Goal: Check status: Check status

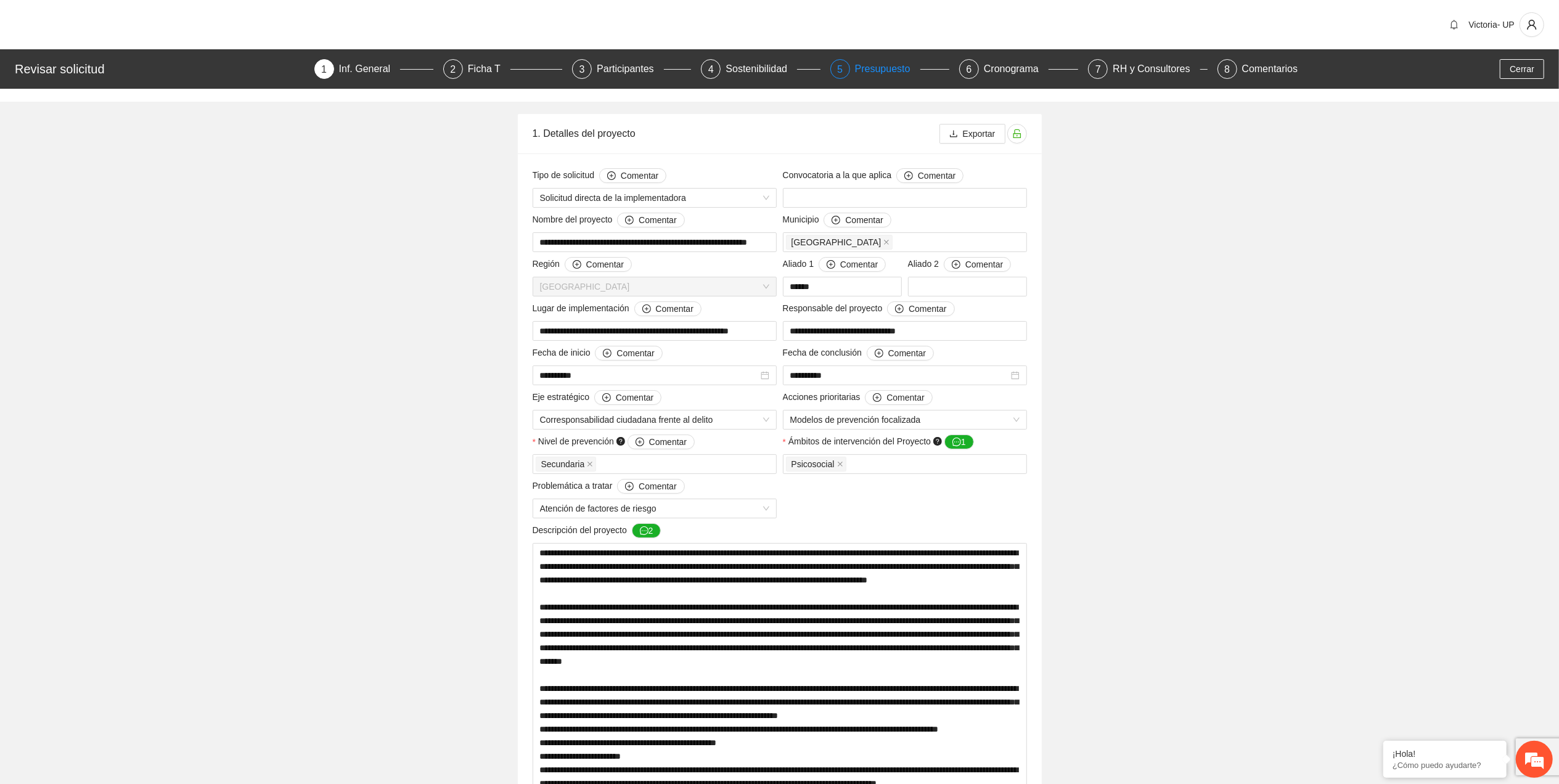
click at [873, 69] on div "Presupuesto" at bounding box center [887, 69] width 65 height 20
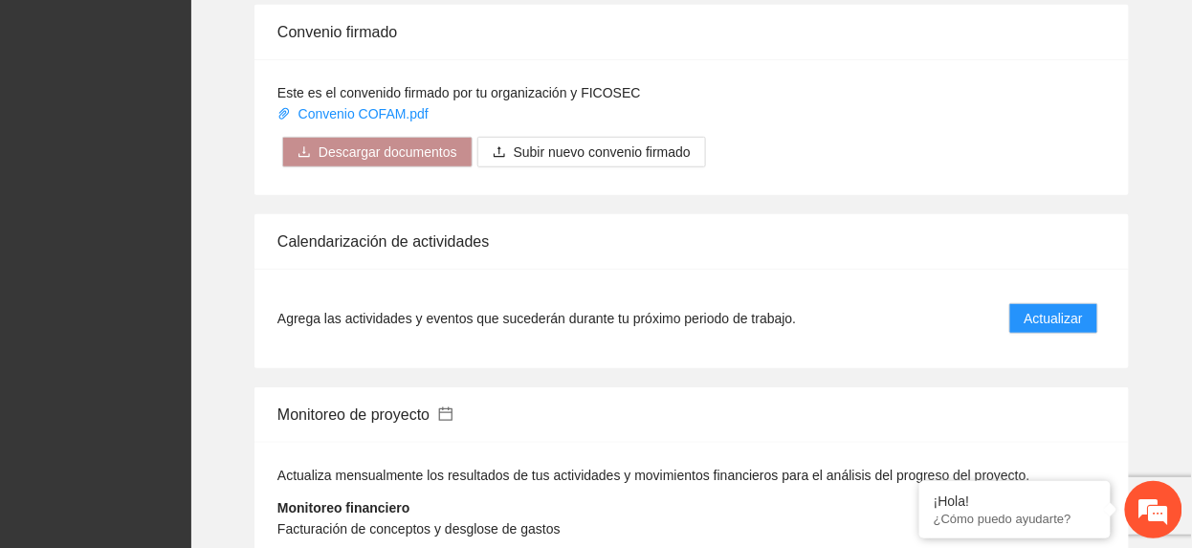
scroll to position [2423, 0]
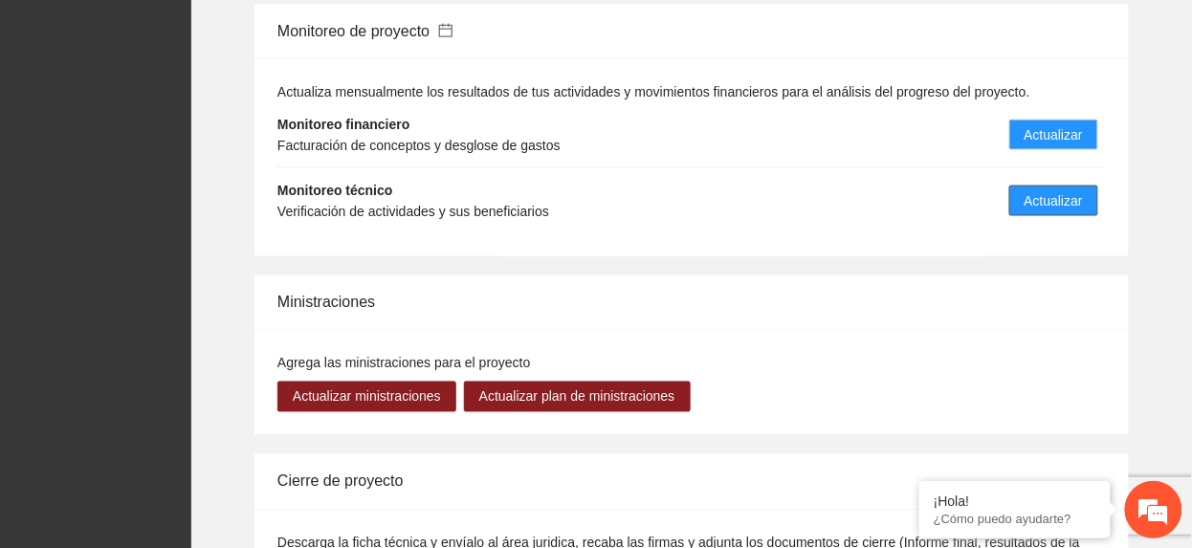
click at [1048, 196] on button "Actualizar" at bounding box center [1053, 201] width 89 height 31
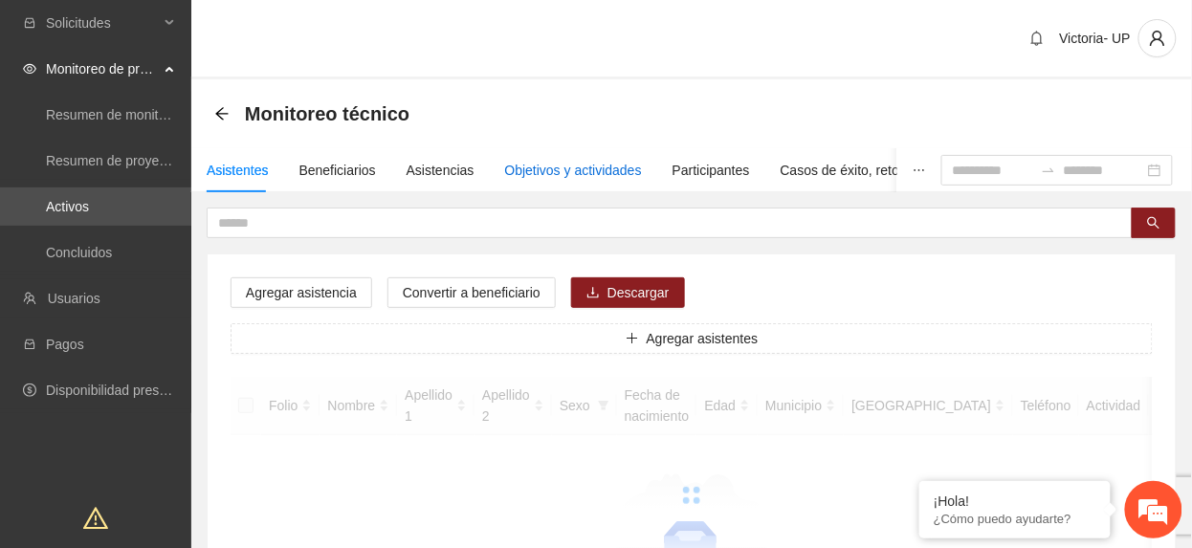
click at [566, 172] on div "Objetivos y actividades" at bounding box center [573, 170] width 137 height 21
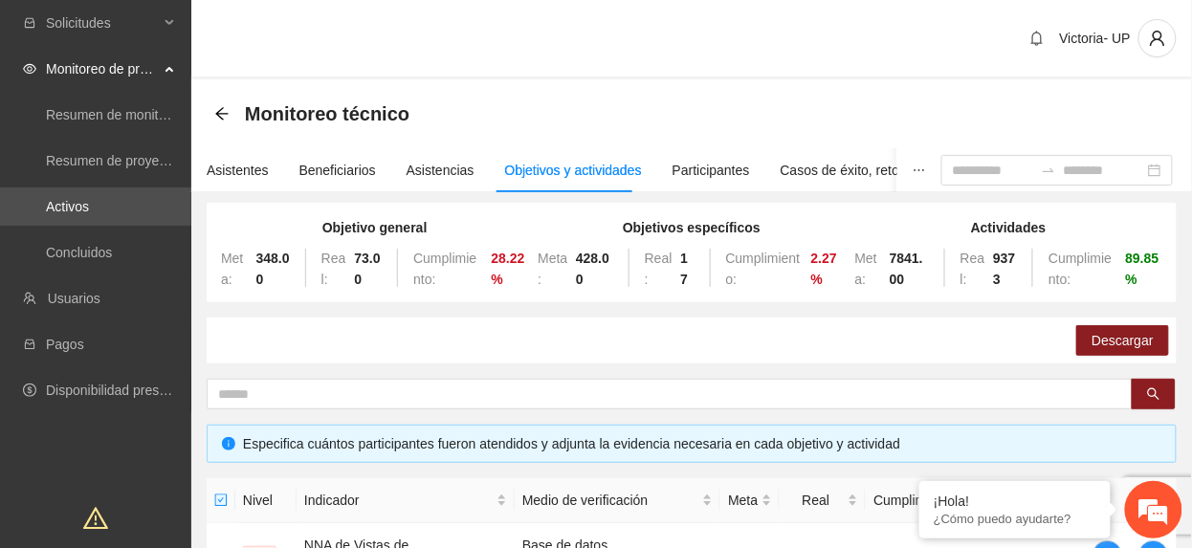
click at [522, 63] on div "Victoria- UP" at bounding box center [691, 39] width 1000 height 79
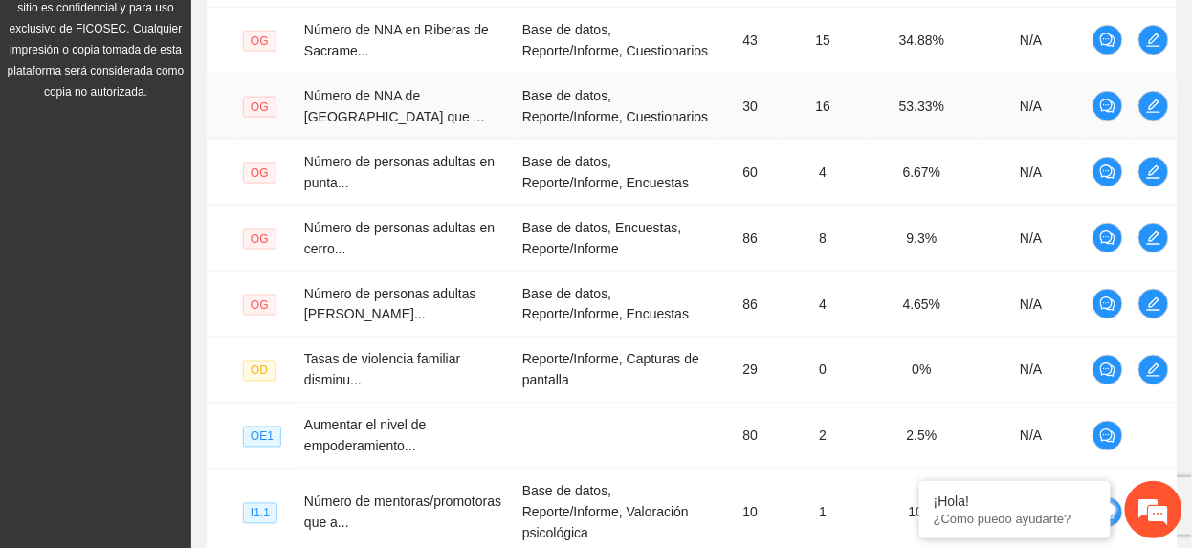
scroll to position [823, 0]
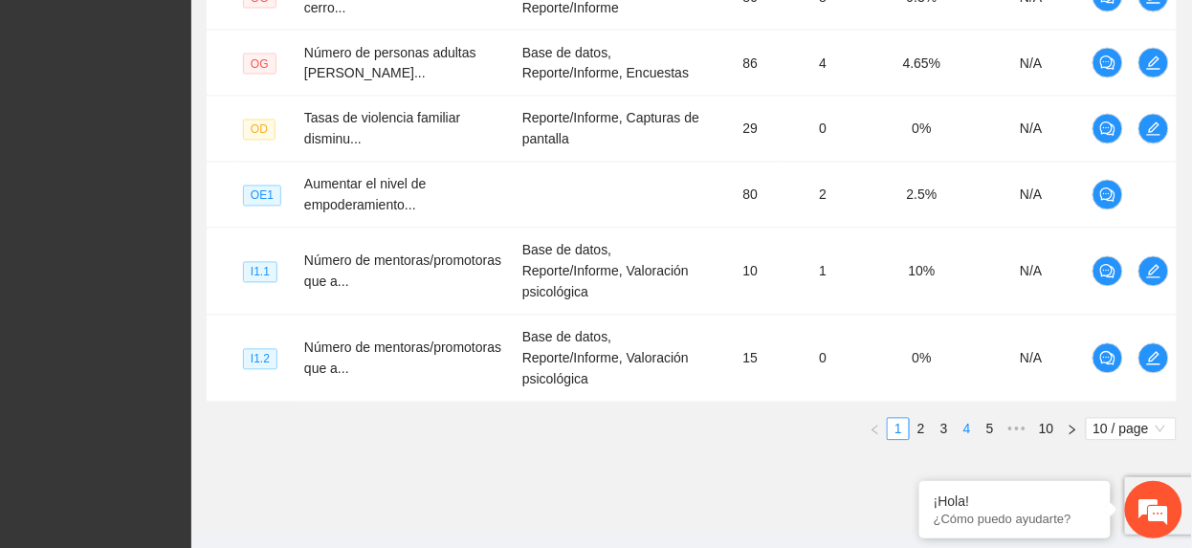
click at [968, 419] on link "4" at bounding box center [966, 429] width 21 height 21
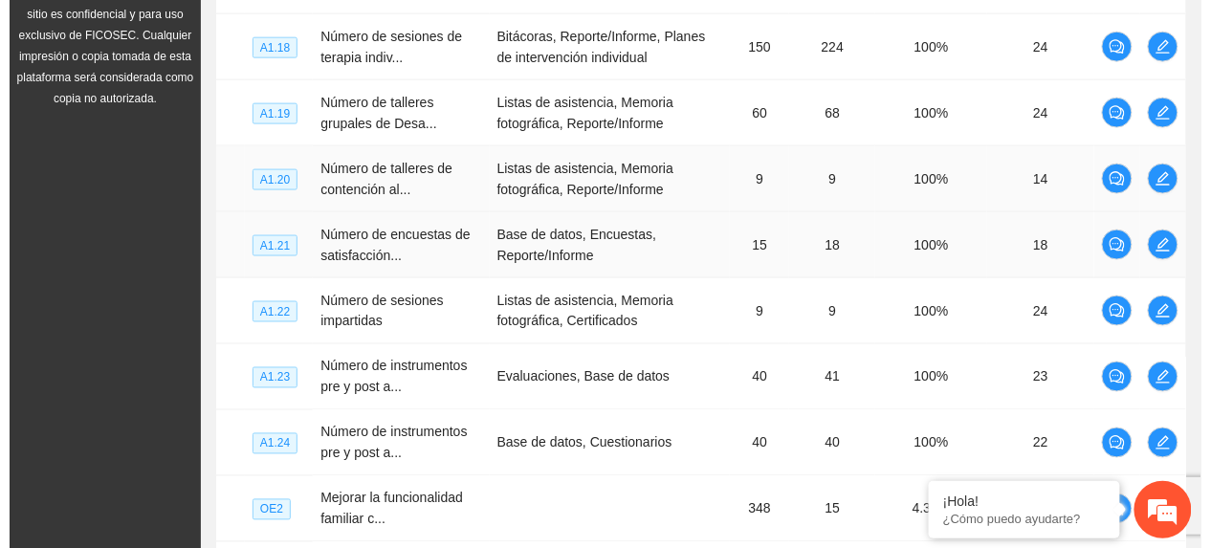
scroll to position [567, 0]
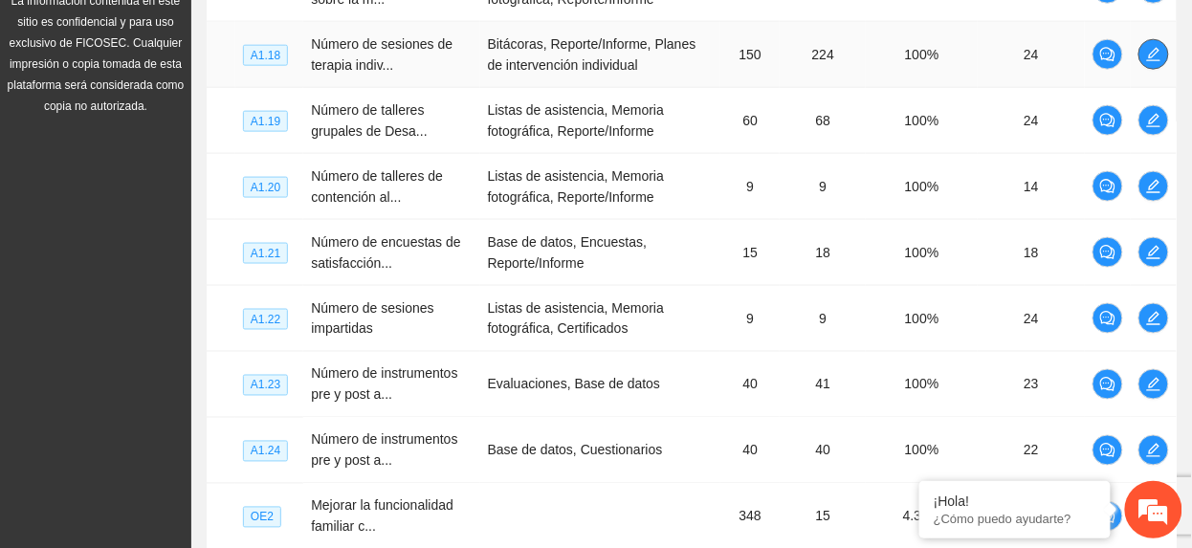
click at [1157, 55] on icon "edit" at bounding box center [1153, 54] width 15 height 15
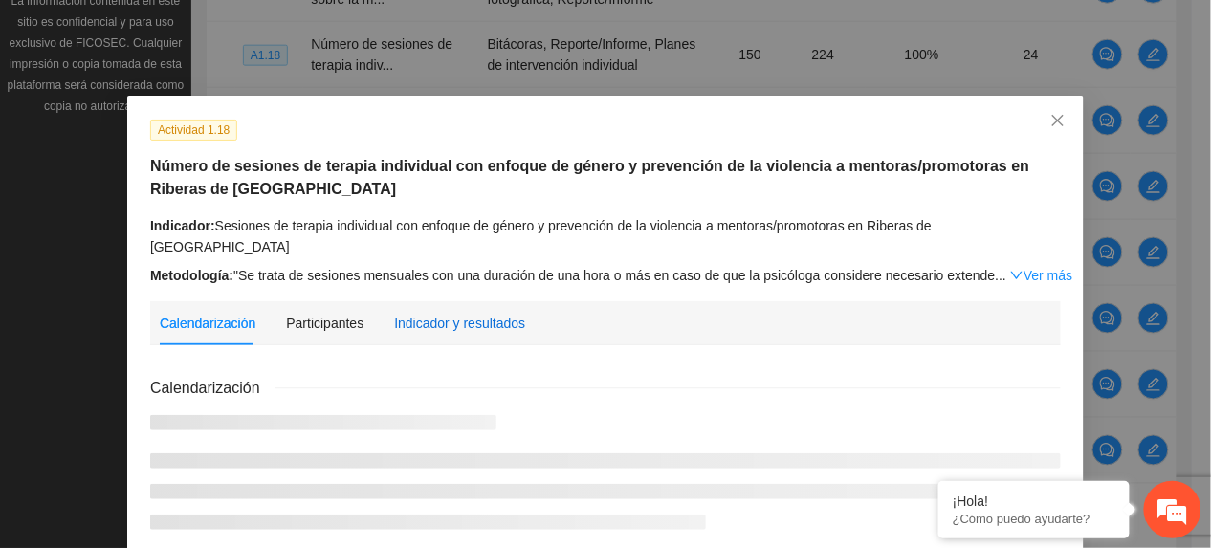
drag, startPoint x: 468, startPoint y: 297, endPoint x: 480, endPoint y: 285, distance: 16.9
click at [468, 313] on div "Indicador y resultados" at bounding box center [459, 323] width 131 height 21
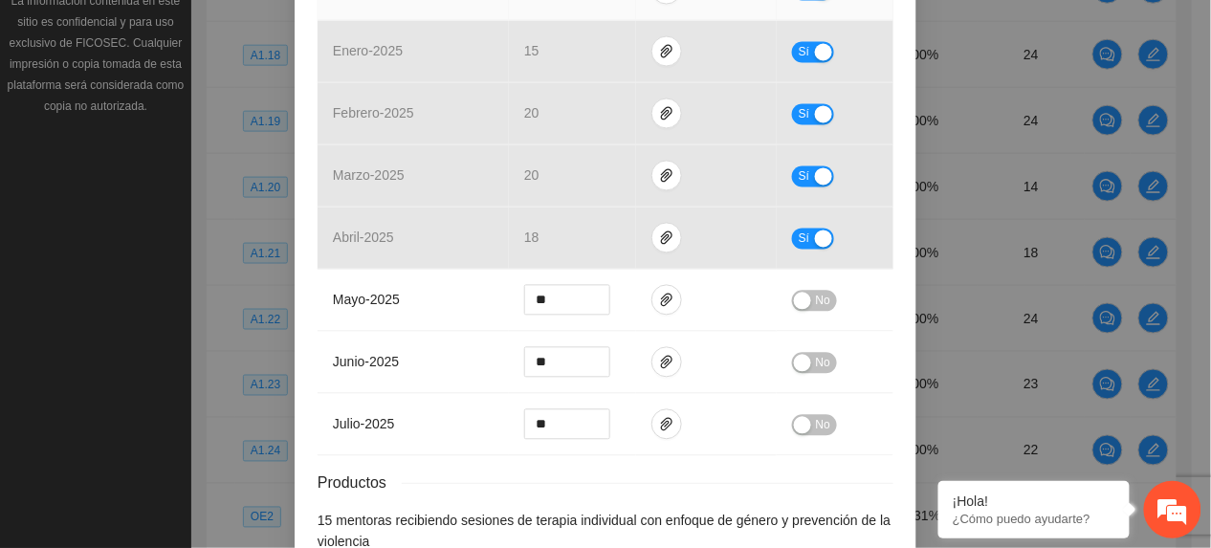
scroll to position [892, 0]
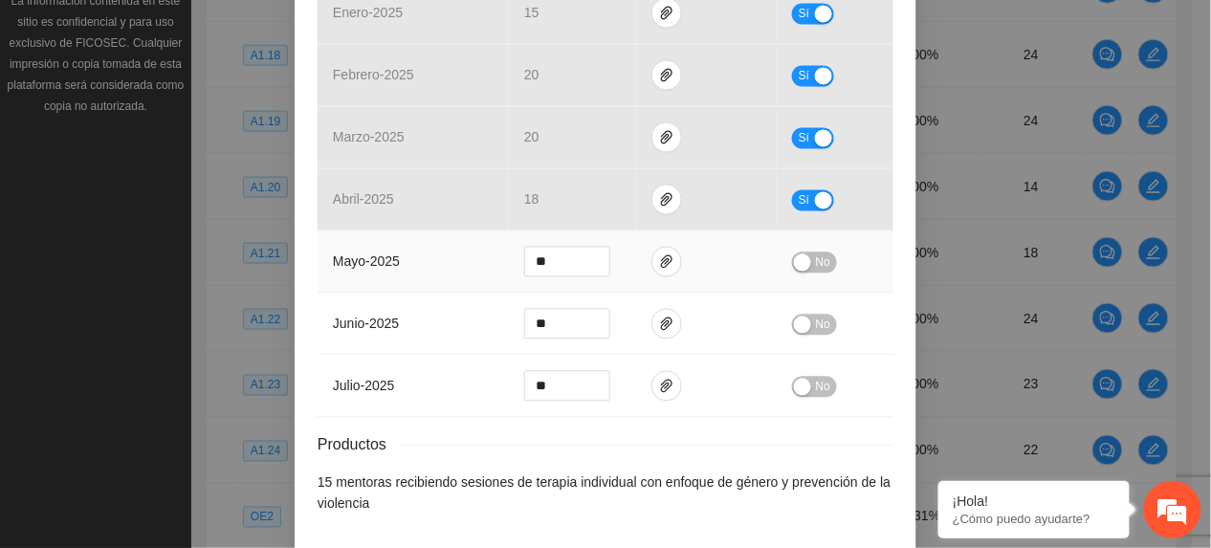
click at [819, 264] on span "No" at bounding box center [823, 263] width 14 height 21
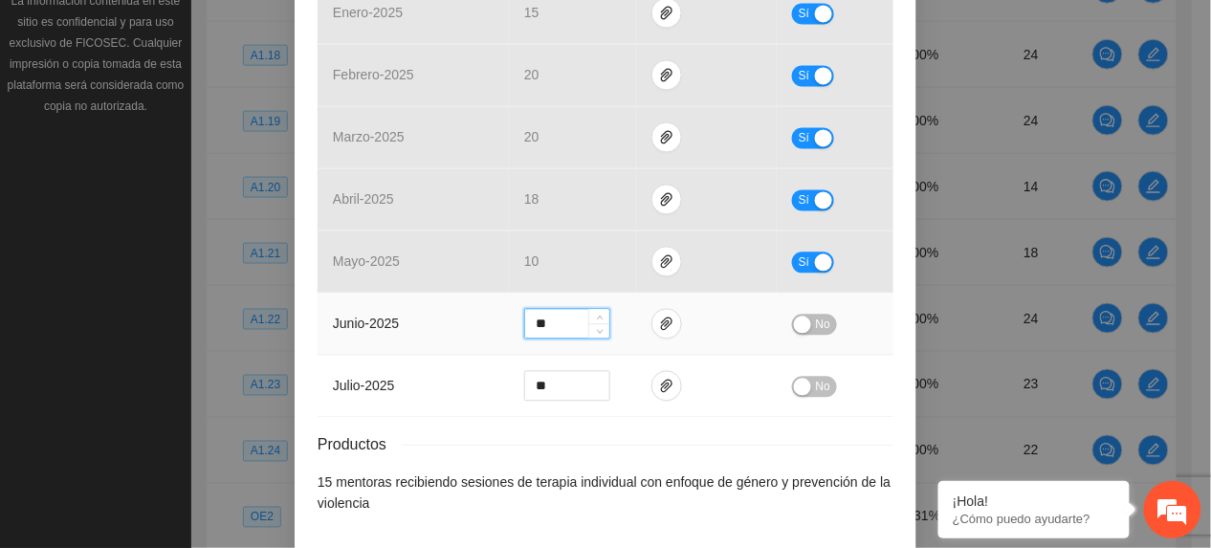
drag, startPoint x: 551, startPoint y: 341, endPoint x: 231, endPoint y: 400, distance: 325.9
click at [250, 390] on div "Actividad 1.18 Número de sesiones de terapia individual con enfoque de género y…" at bounding box center [605, 274] width 1211 height 548
type input "**"
click at [800, 329] on div "button" at bounding box center [802, 325] width 17 height 17
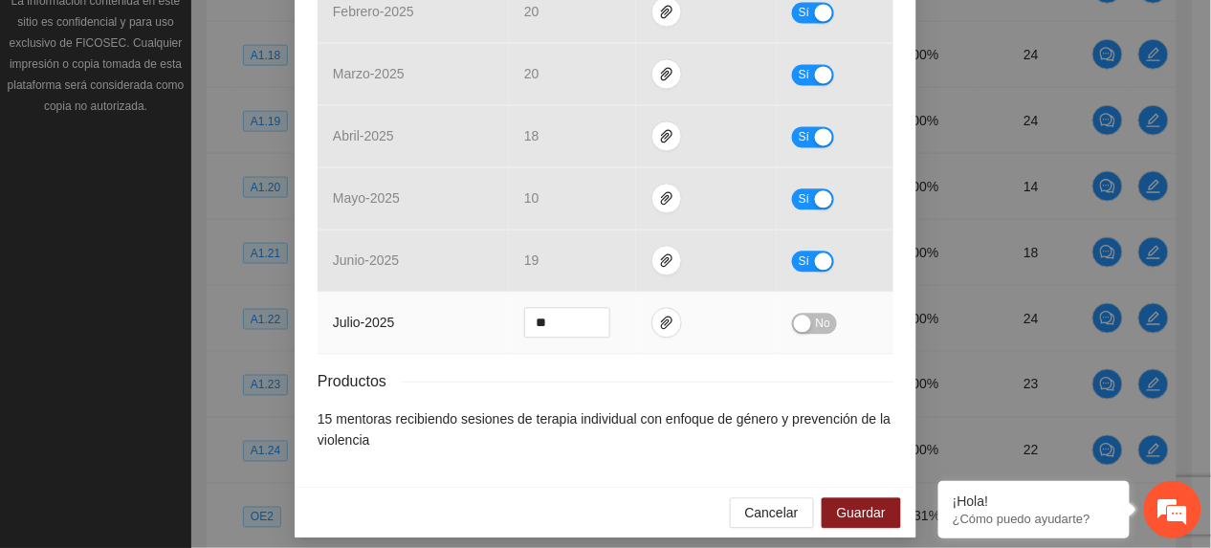
scroll to position [974, 0]
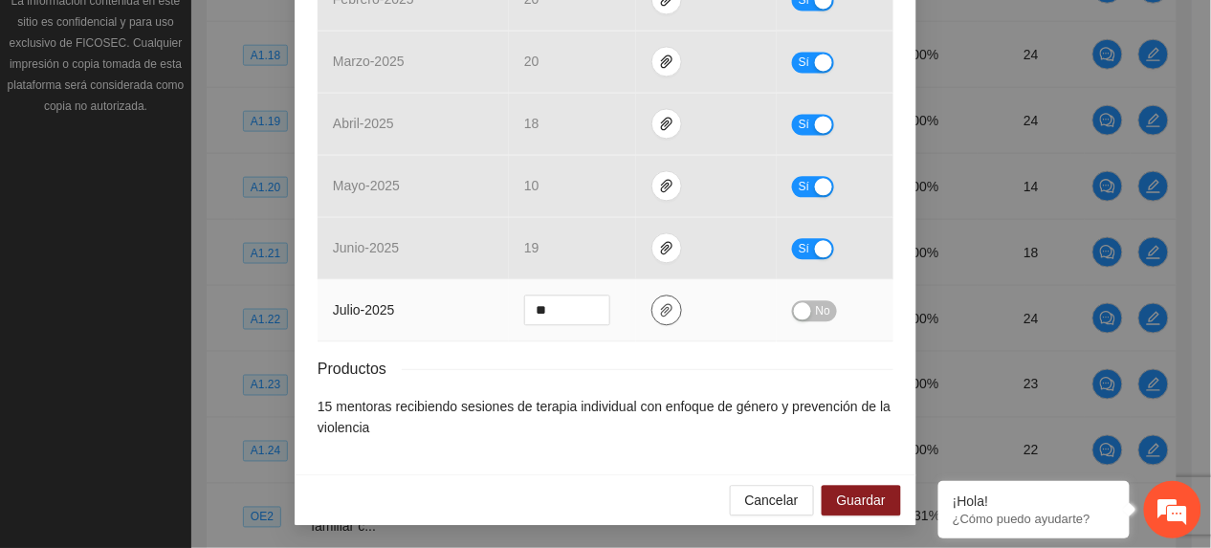
click at [659, 302] on icon "paper-clip" at bounding box center [666, 309] width 15 height 15
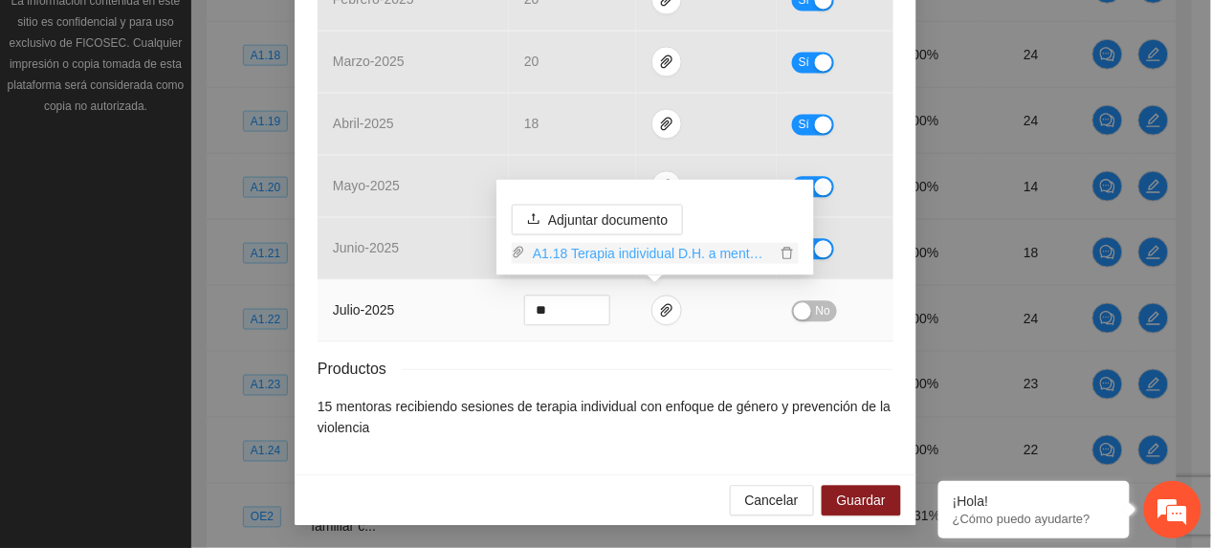
click at [654, 262] on link "A1.18 Terapia individual D.H. a mentoras.rar" at bounding box center [650, 253] width 251 height 21
click at [838, 491] on span "Guardar" at bounding box center [861, 500] width 49 height 21
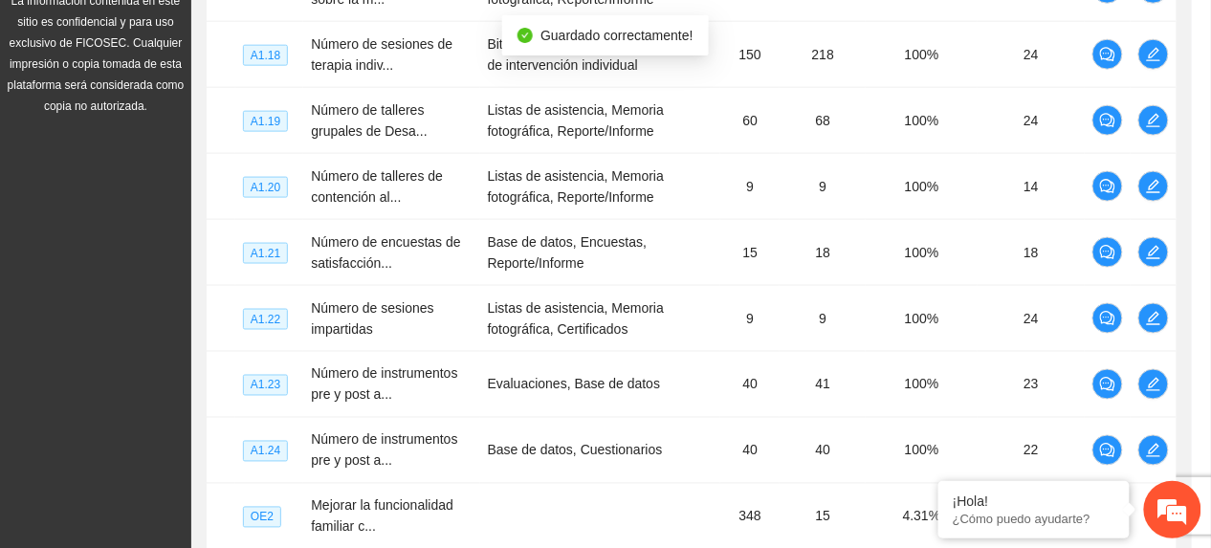
scroll to position [878, 0]
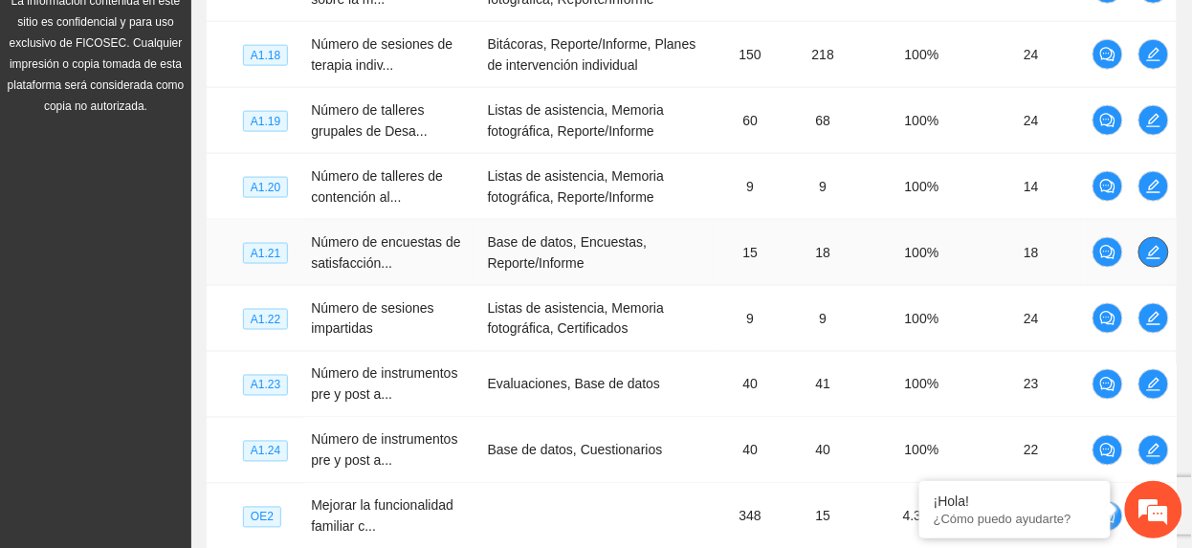
click at [1144, 246] on span "edit" at bounding box center [1153, 252] width 29 height 15
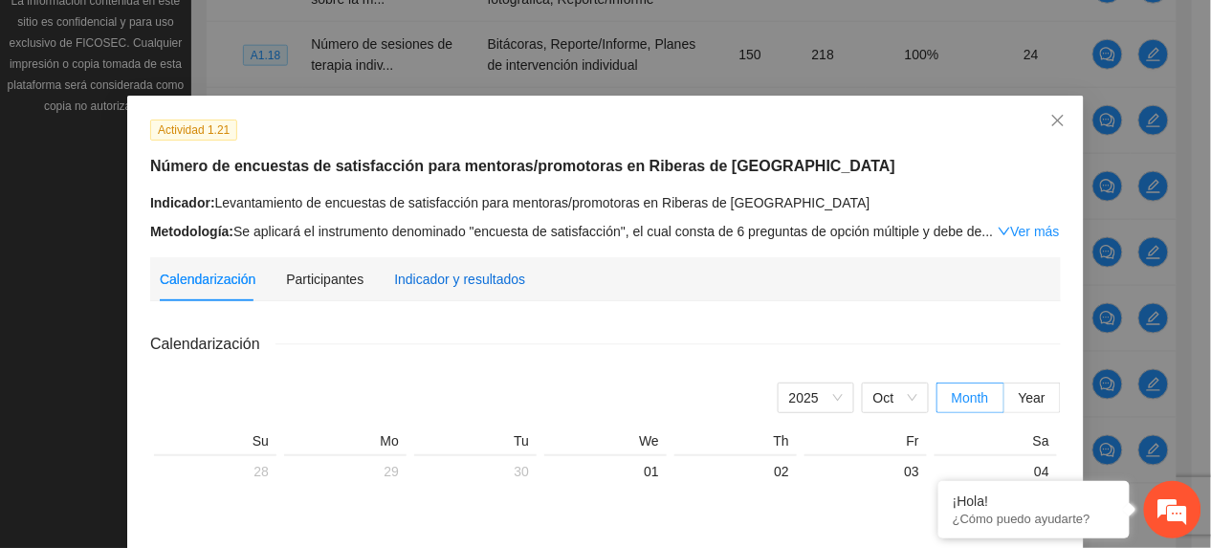
click at [411, 269] on div "Indicador y resultados" at bounding box center [459, 279] width 131 height 21
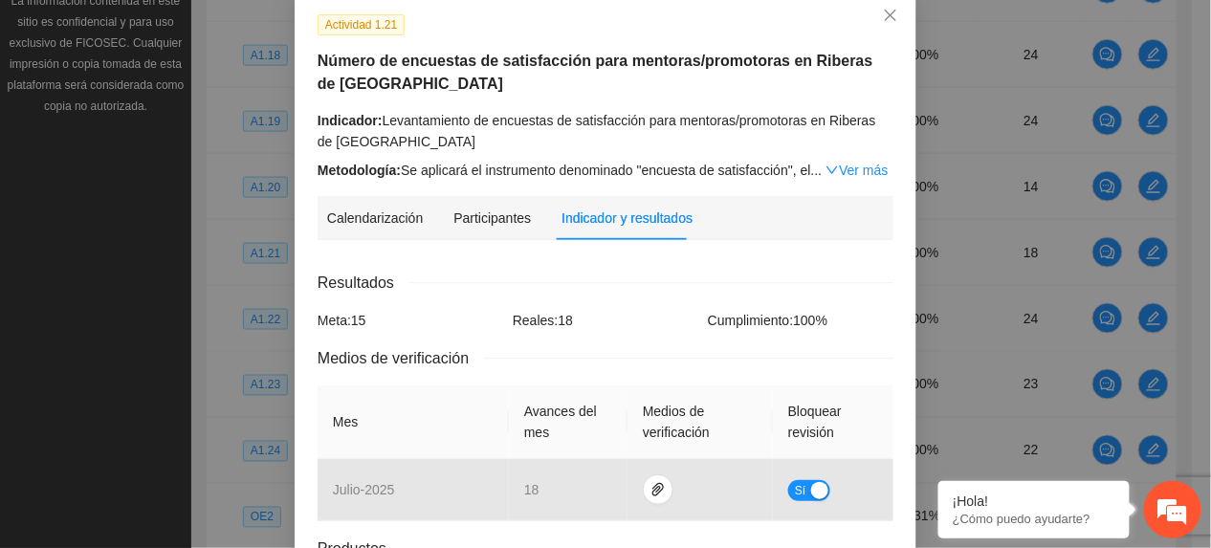
scroll to position [265, 0]
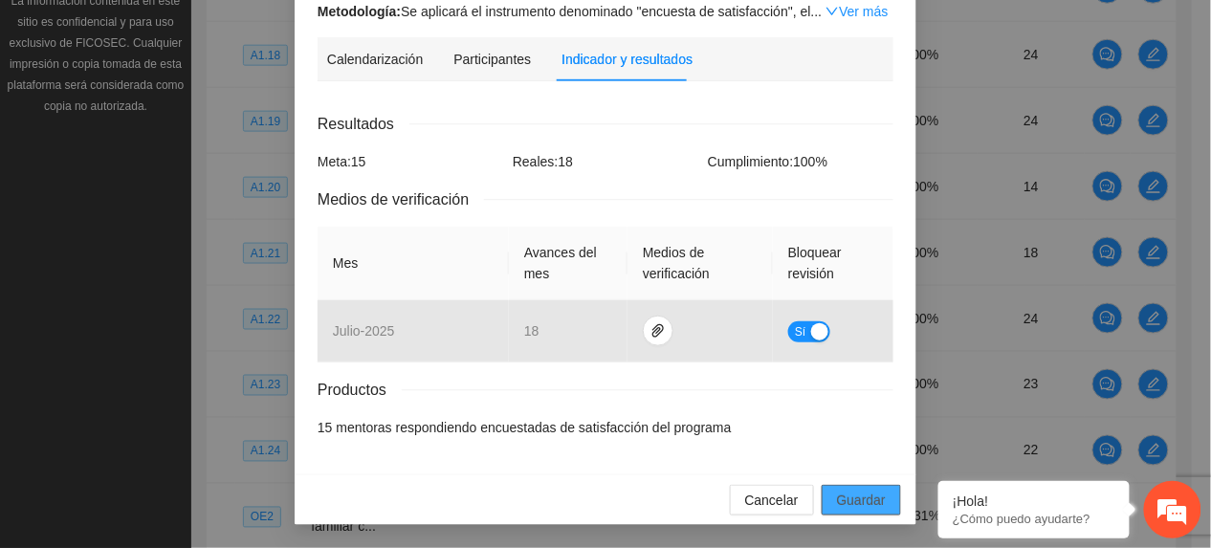
click at [866, 492] on span "Guardar" at bounding box center [861, 500] width 49 height 21
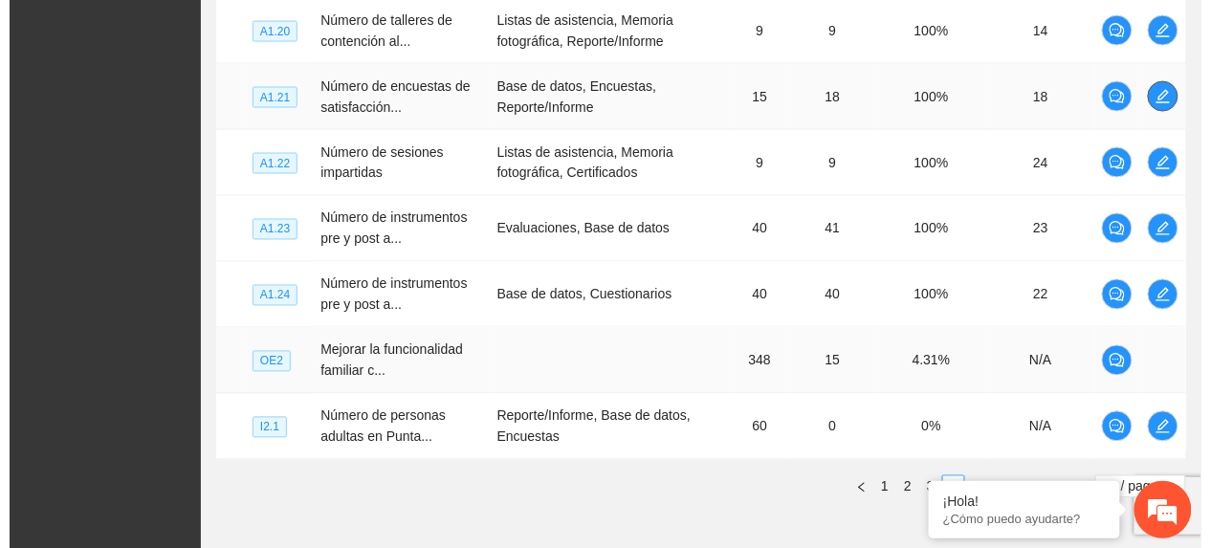
scroll to position [823, 0]
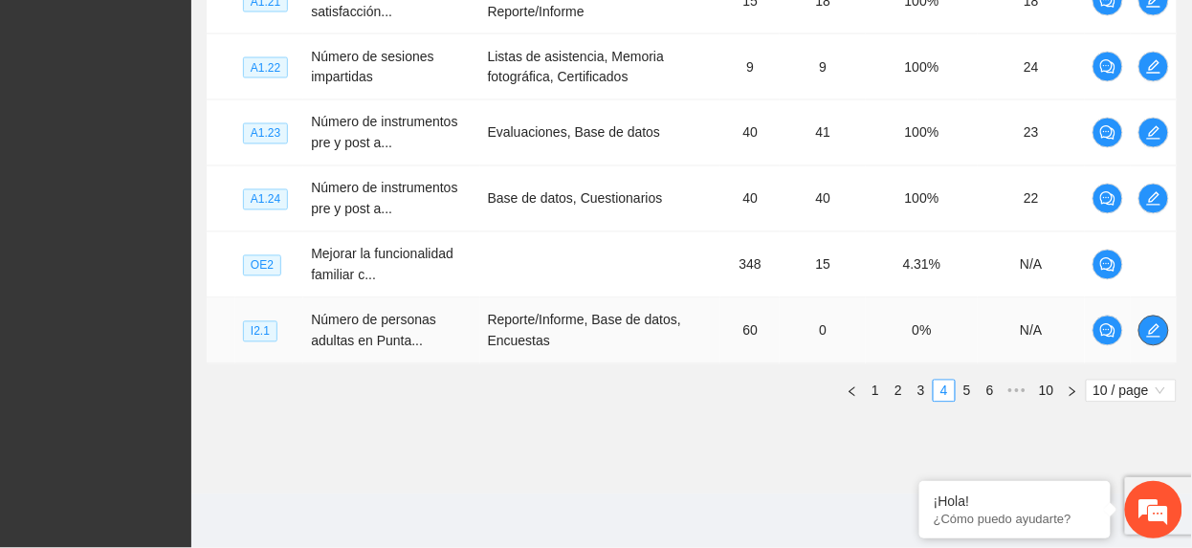
click at [1156, 338] on icon "edit" at bounding box center [1153, 330] width 13 height 13
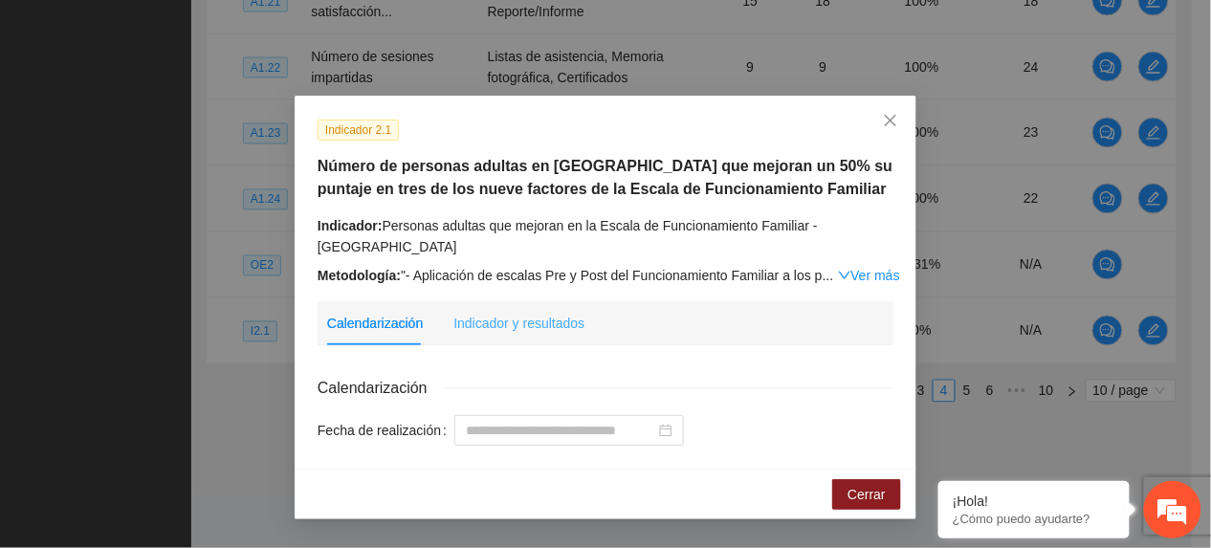
click at [515, 301] on div "Indicador y resultados" at bounding box center [518, 323] width 131 height 44
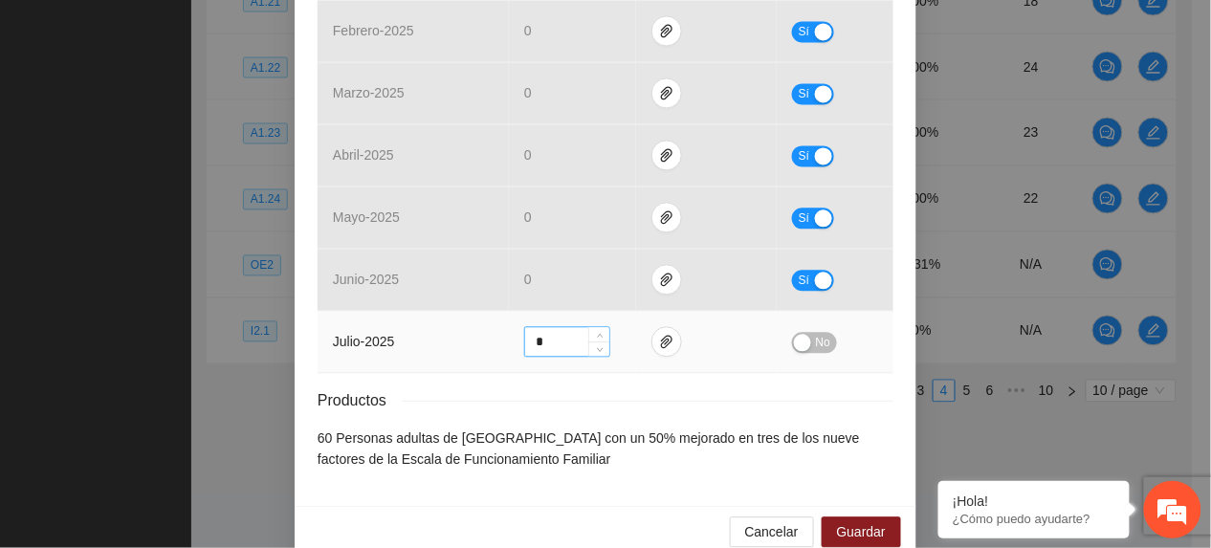
scroll to position [953, 0]
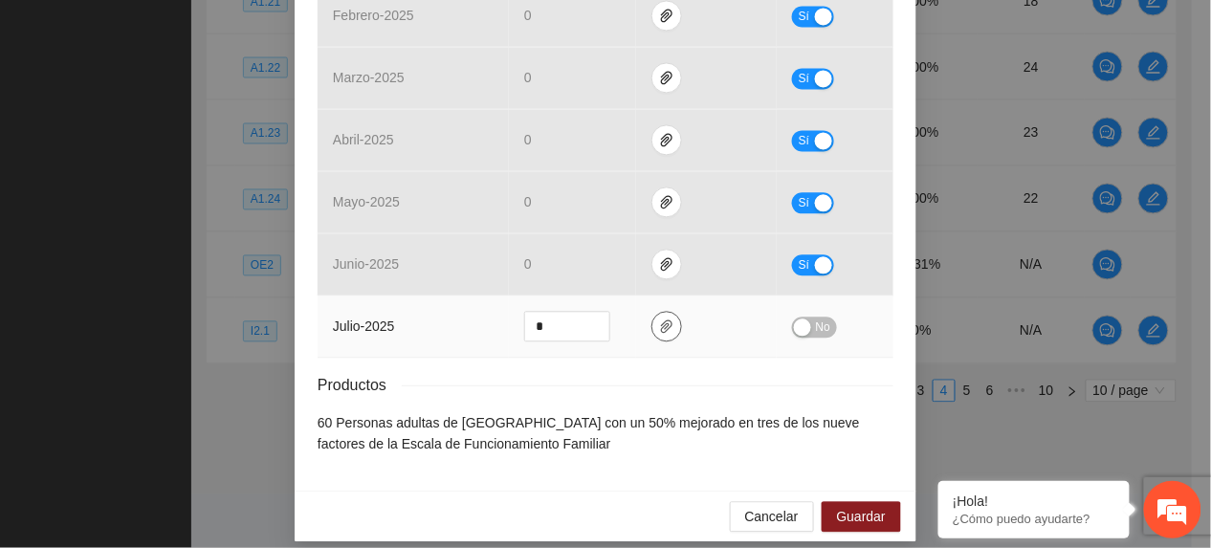
click at [651, 311] on button "button" at bounding box center [666, 326] width 31 height 31
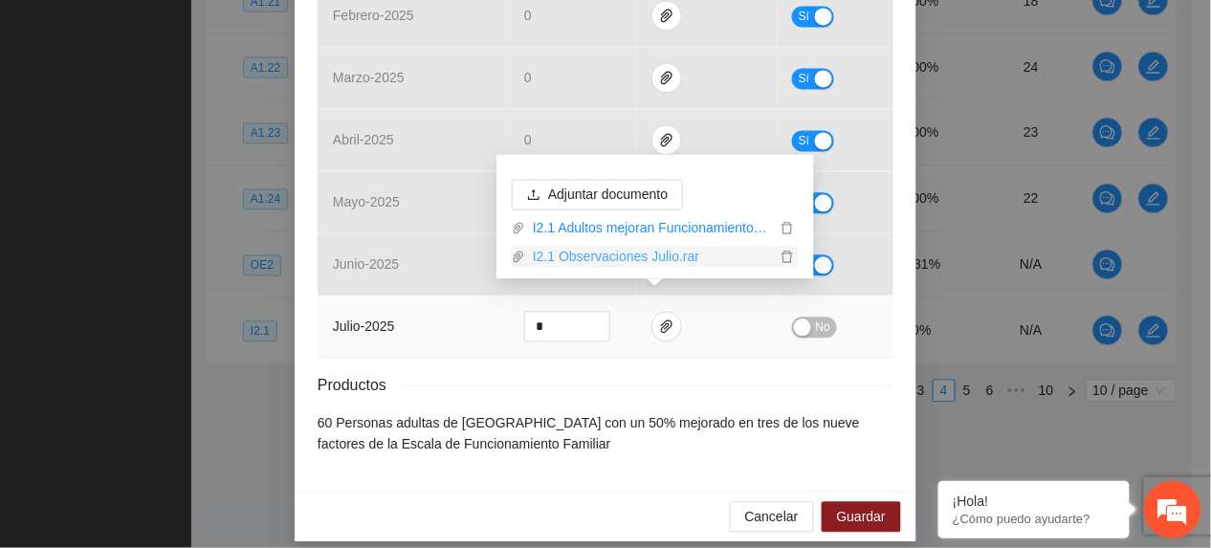
click at [583, 247] on link "I2.1 Observaciones Julio.rar" at bounding box center [650, 257] width 251 height 21
click at [837, 506] on span "Guardar" at bounding box center [861, 516] width 49 height 21
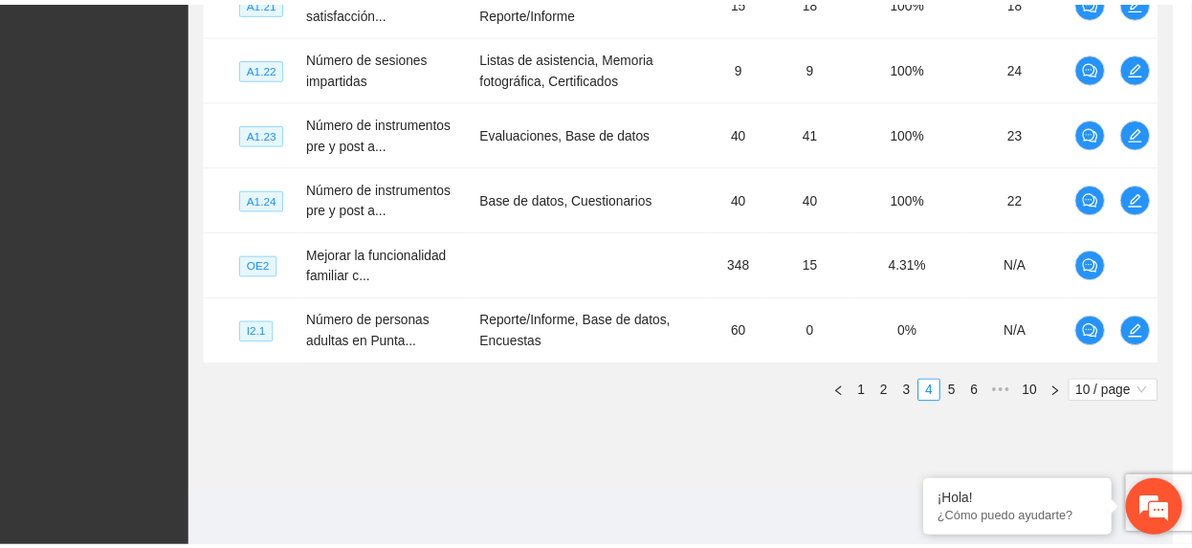
scroll to position [857, 0]
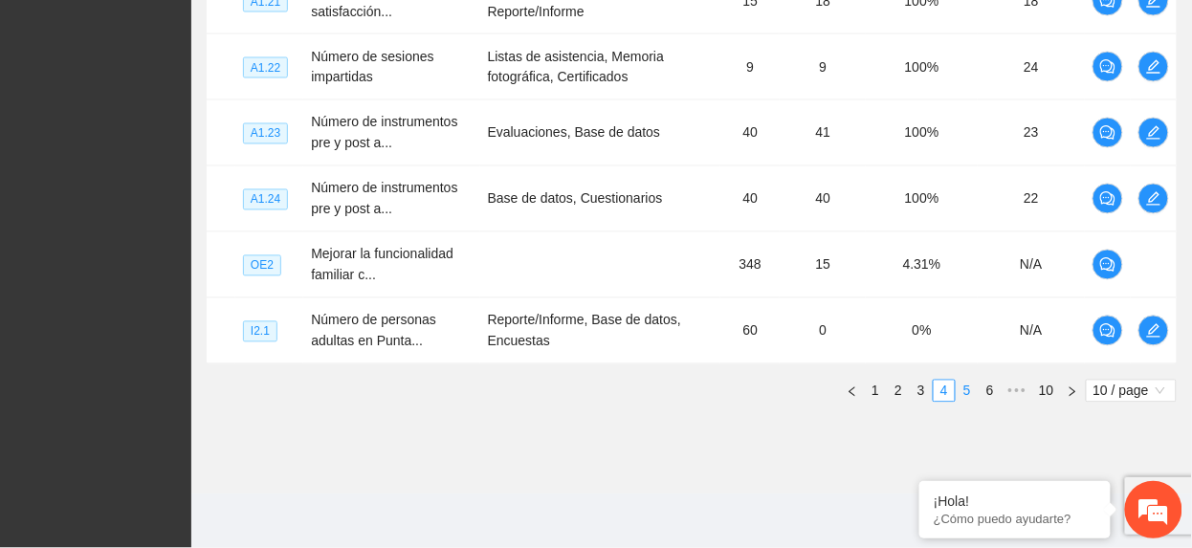
click at [960, 395] on link "5" at bounding box center [966, 391] width 21 height 21
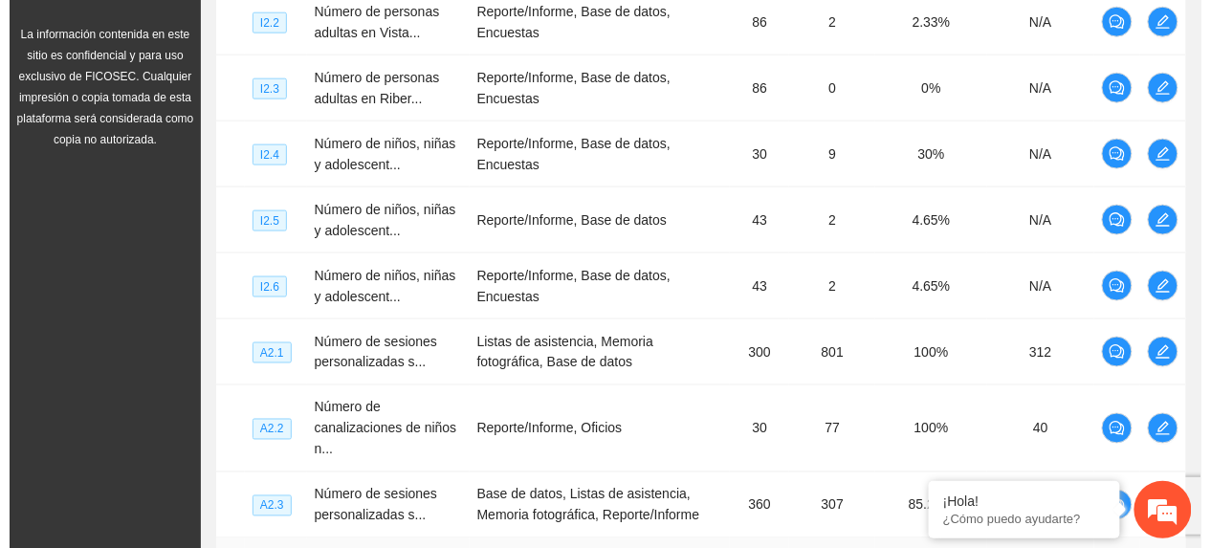
scroll to position [440, 0]
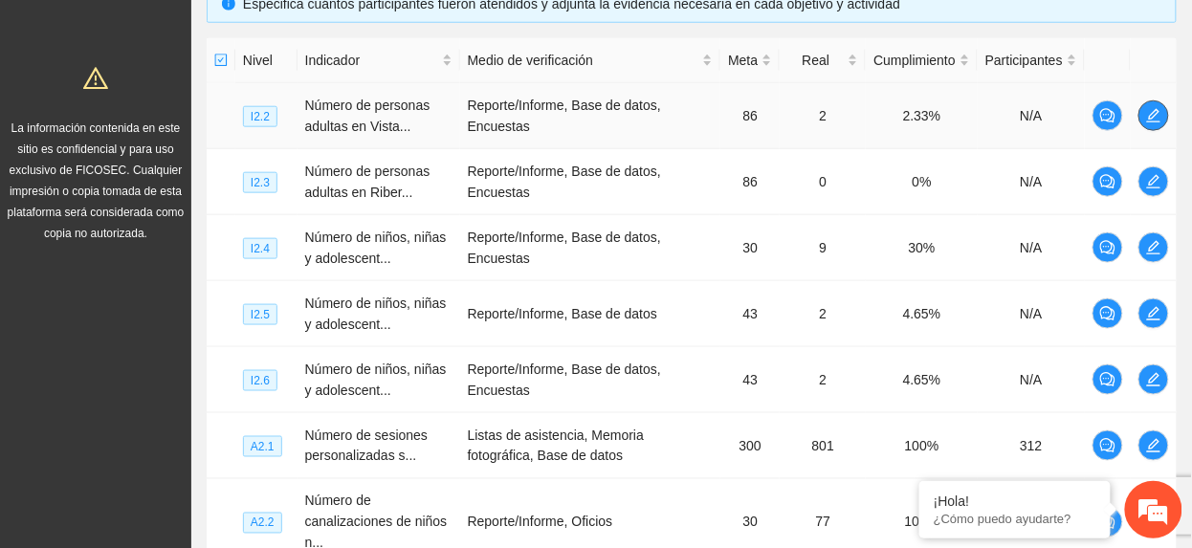
click at [1150, 117] on icon "edit" at bounding box center [1153, 115] width 15 height 15
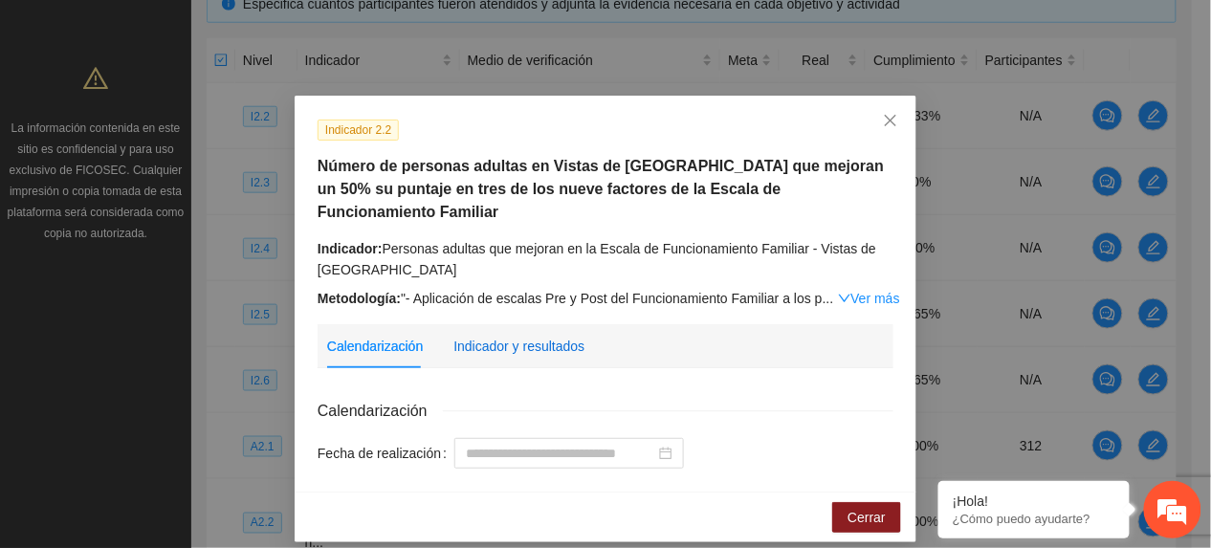
click at [475, 336] on div "Indicador y resultados" at bounding box center [518, 346] width 131 height 21
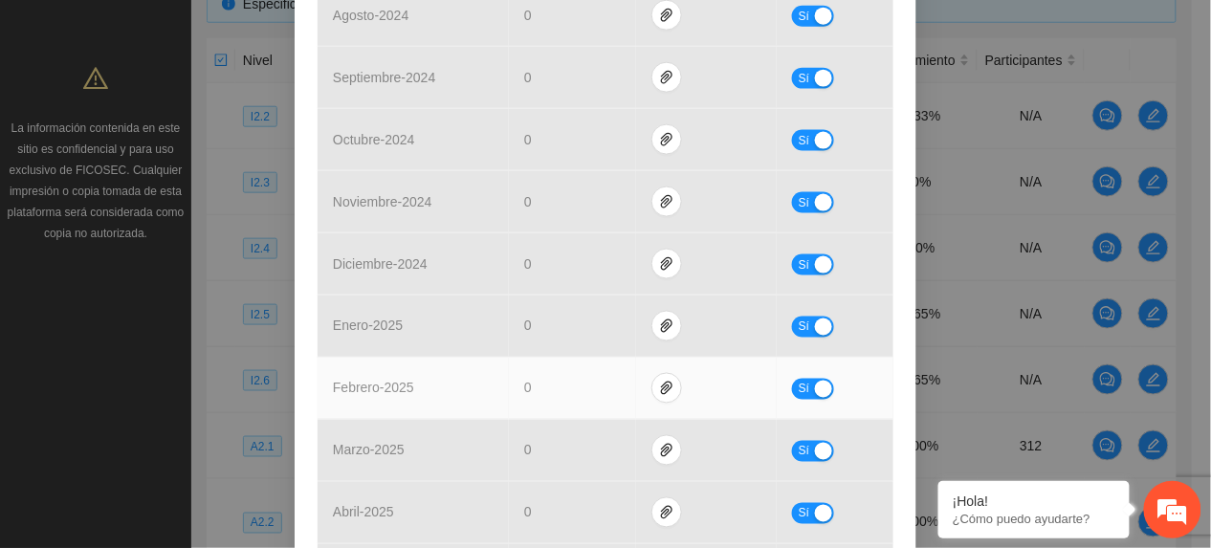
scroll to position [892, 0]
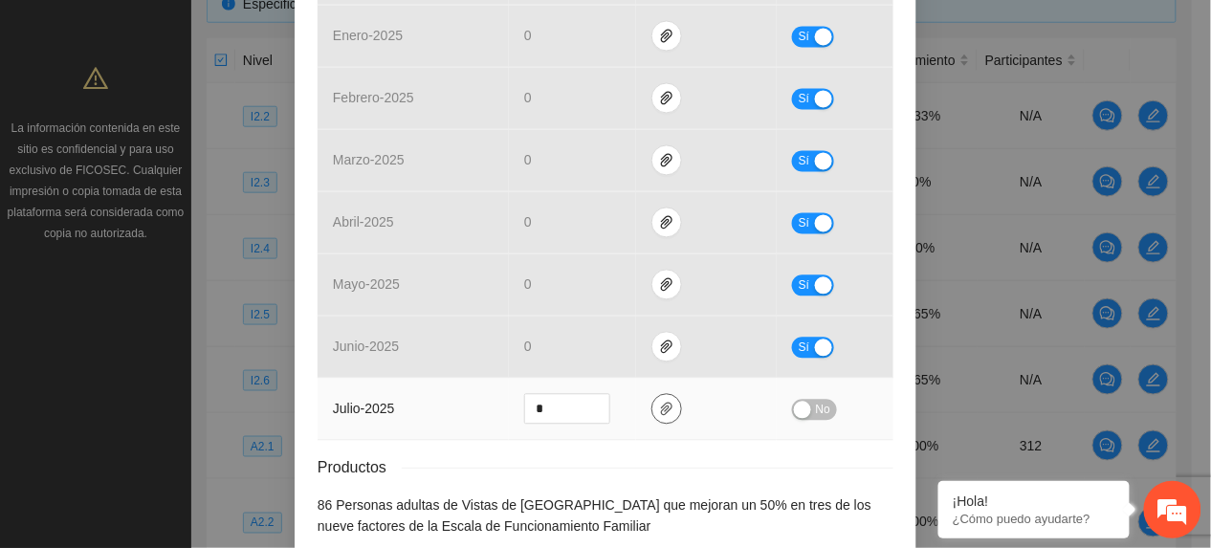
click at [664, 402] on span "paper-clip" at bounding box center [666, 409] width 29 height 15
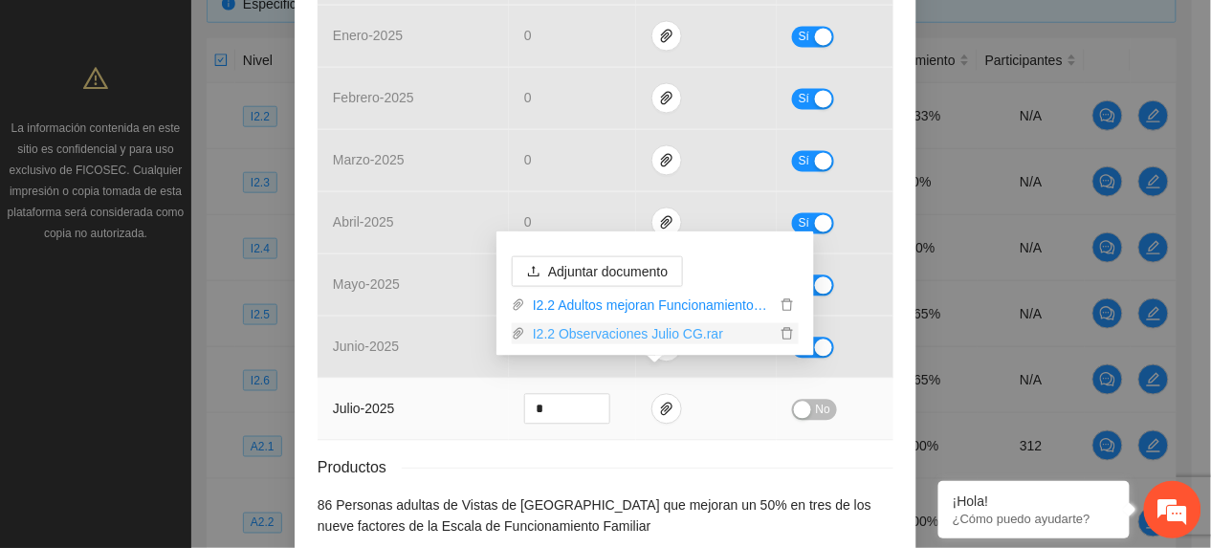
click at [620, 329] on link "I2.2 Observaciones Julio CG.rar" at bounding box center [650, 333] width 251 height 21
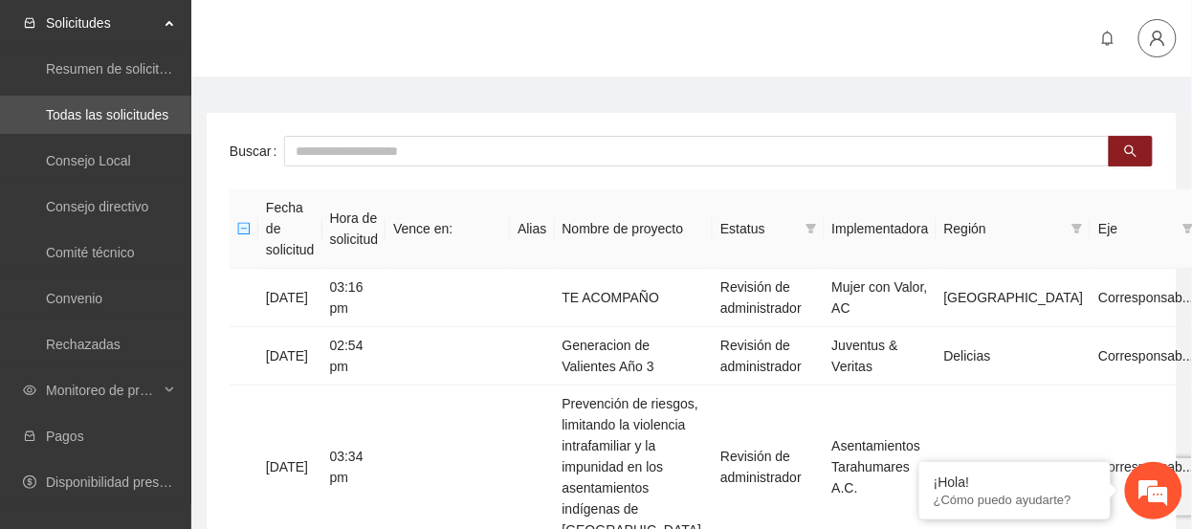
click at [1149, 35] on span "user" at bounding box center [1157, 38] width 36 height 17
click at [1118, 111] on span "Cerrar sesión" at bounding box center [1107, 110] width 121 height 21
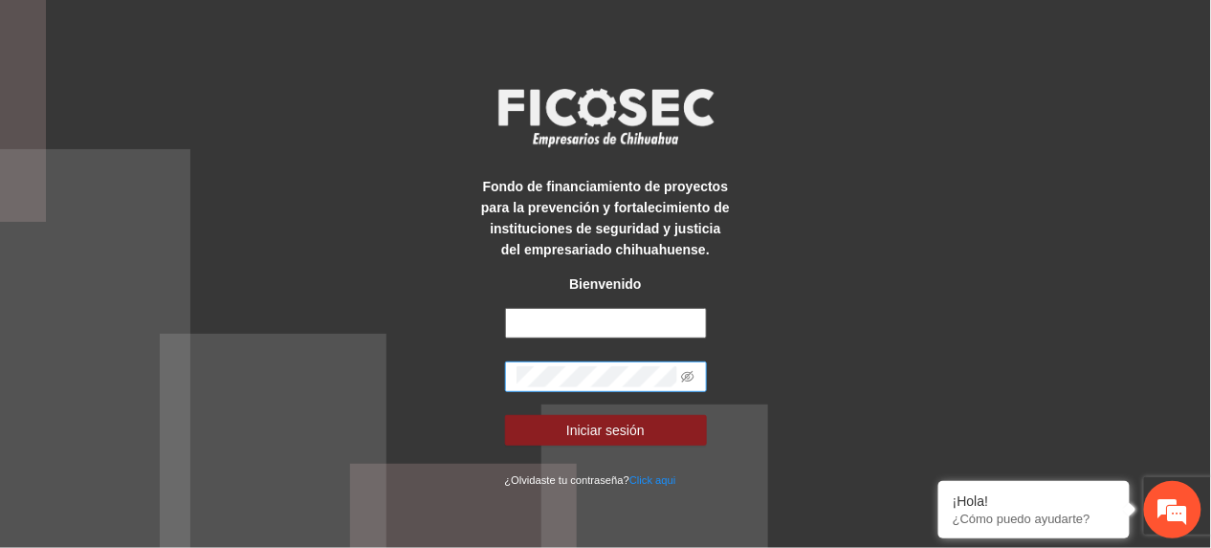
type input "**********"
click at [98, 392] on div "**********" at bounding box center [605, 274] width 1211 height 548
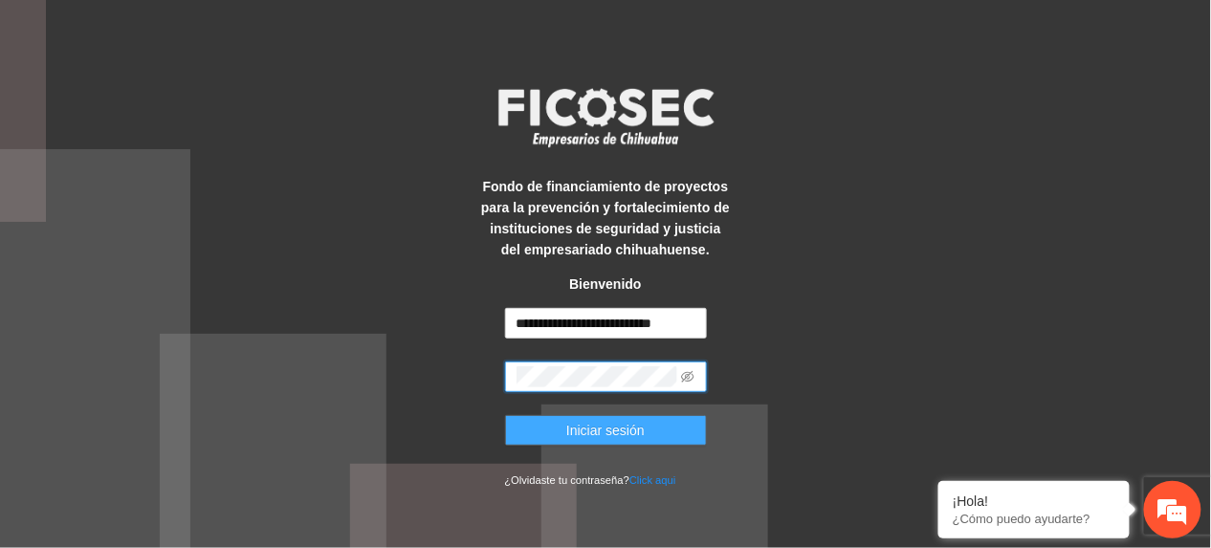
click at [549, 426] on button "Iniciar sesión" at bounding box center [606, 430] width 202 height 31
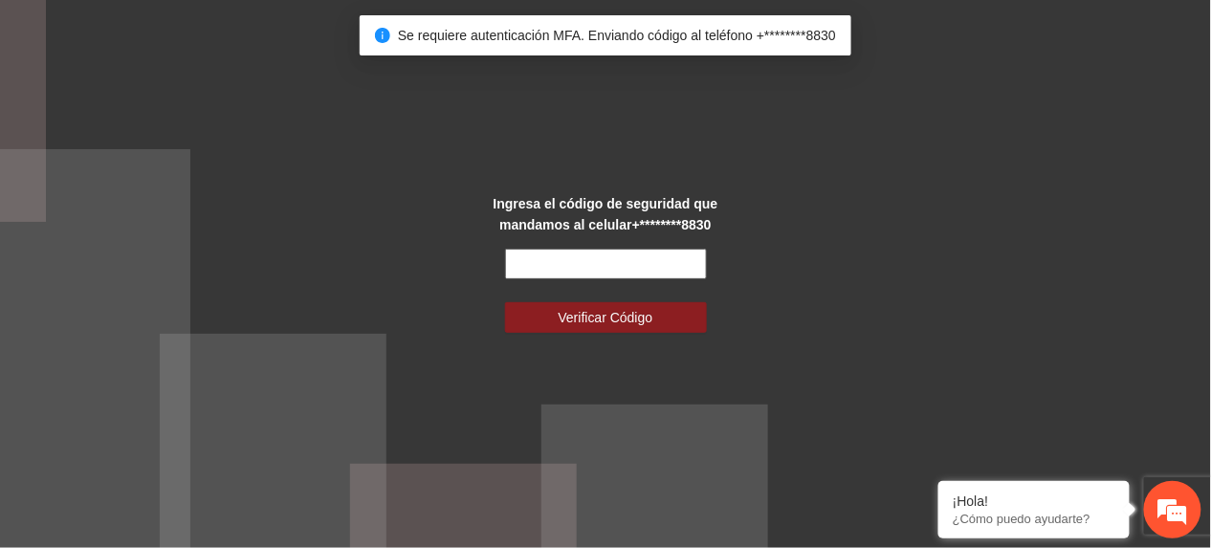
click at [529, 261] on input "text" at bounding box center [606, 264] width 202 height 31
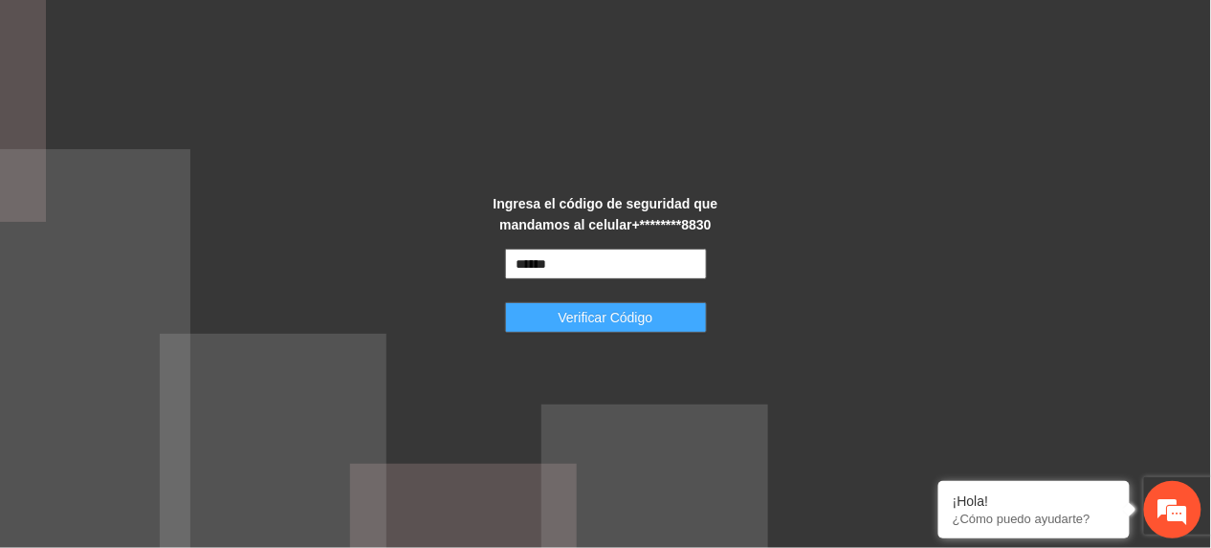
type input "******"
click at [552, 308] on button "Verificar Código" at bounding box center [606, 317] width 202 height 31
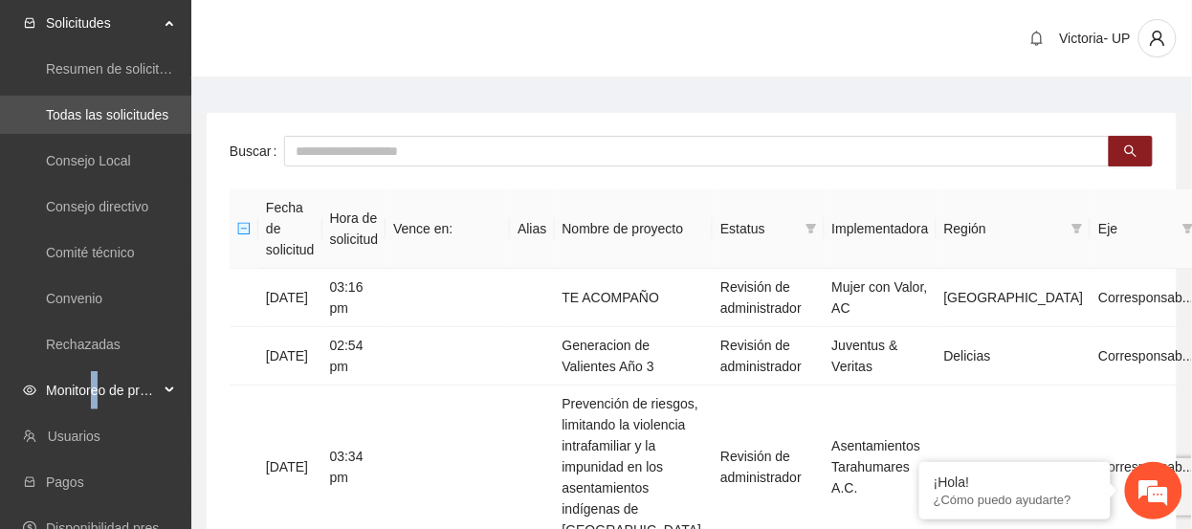
click at [98, 395] on span "Monitoreo de proyectos" at bounding box center [102, 390] width 113 height 38
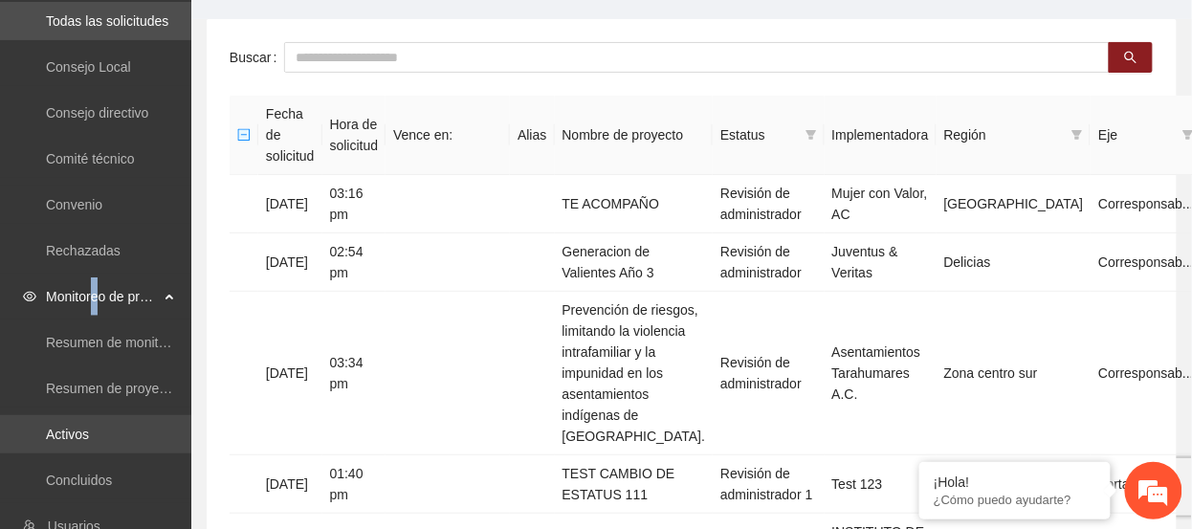
scroll to position [127, 0]
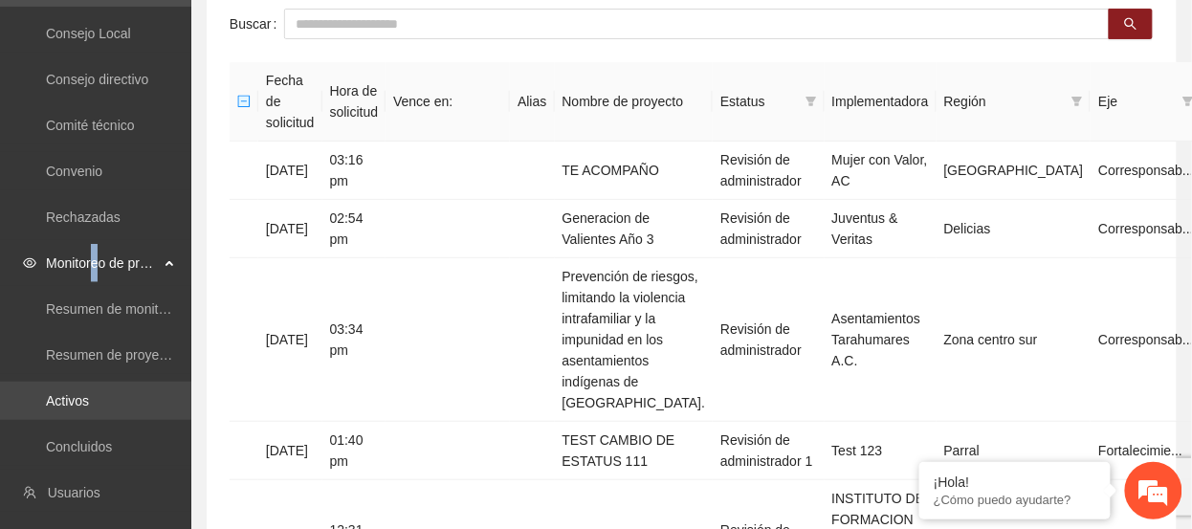
click at [89, 403] on link "Activos" at bounding box center [67, 400] width 43 height 15
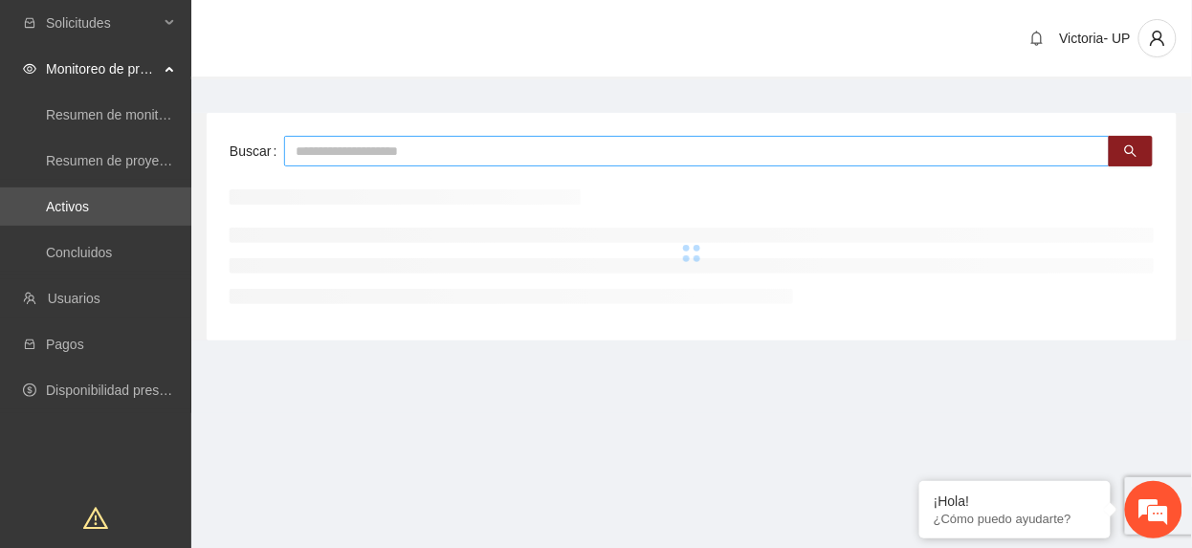
drag, startPoint x: 668, startPoint y: 147, endPoint x: 655, endPoint y: 151, distance: 13.0
click at [660, 150] on input "text" at bounding box center [696, 151] width 825 height 31
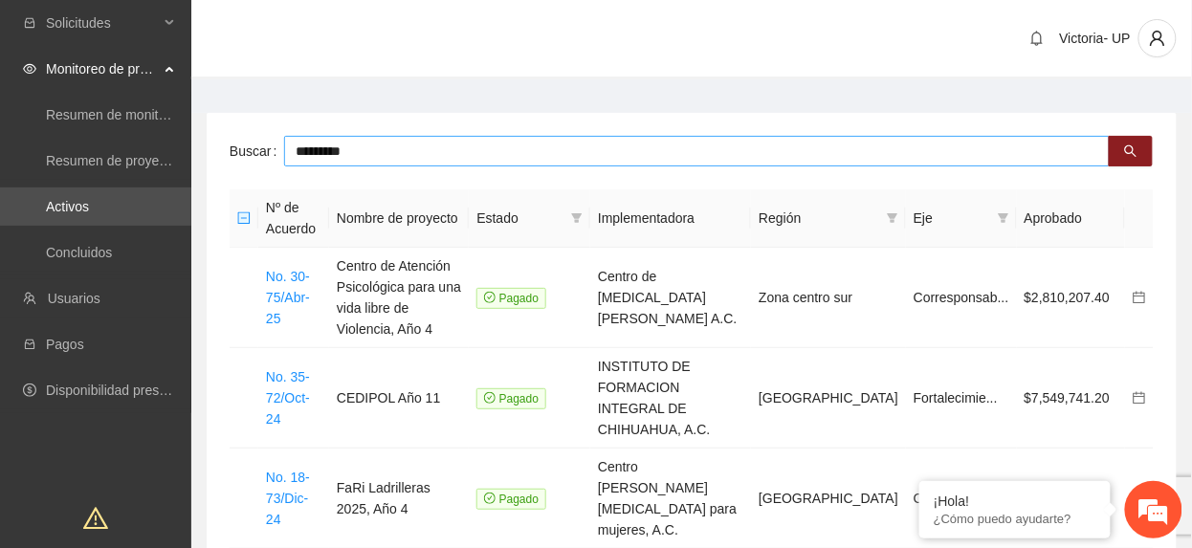
type input "*********"
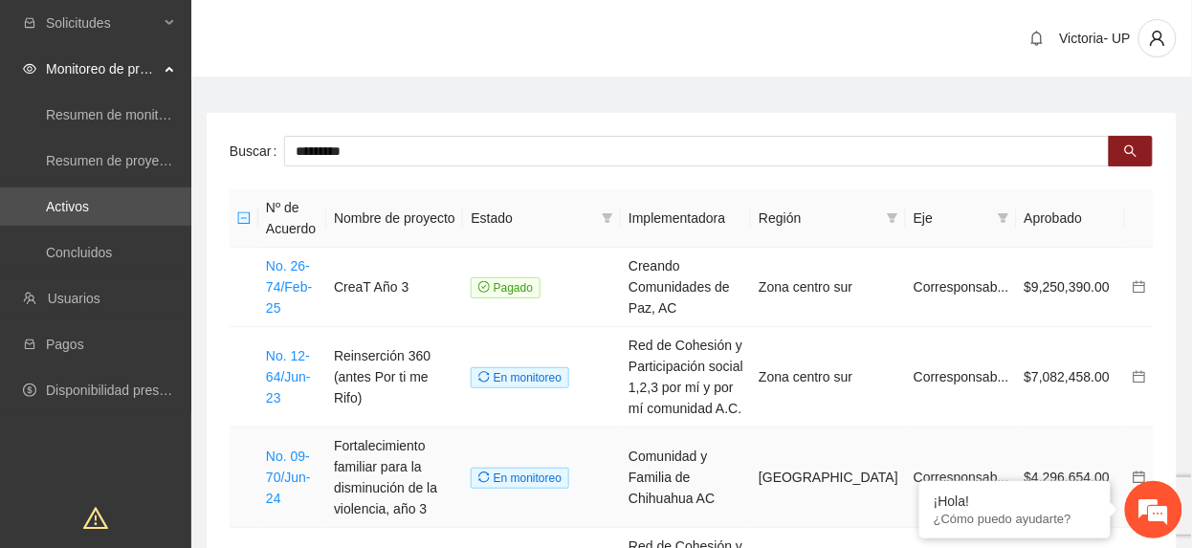
click at [275, 484] on link "No. 09-70/Jun-24" at bounding box center [288, 477] width 45 height 57
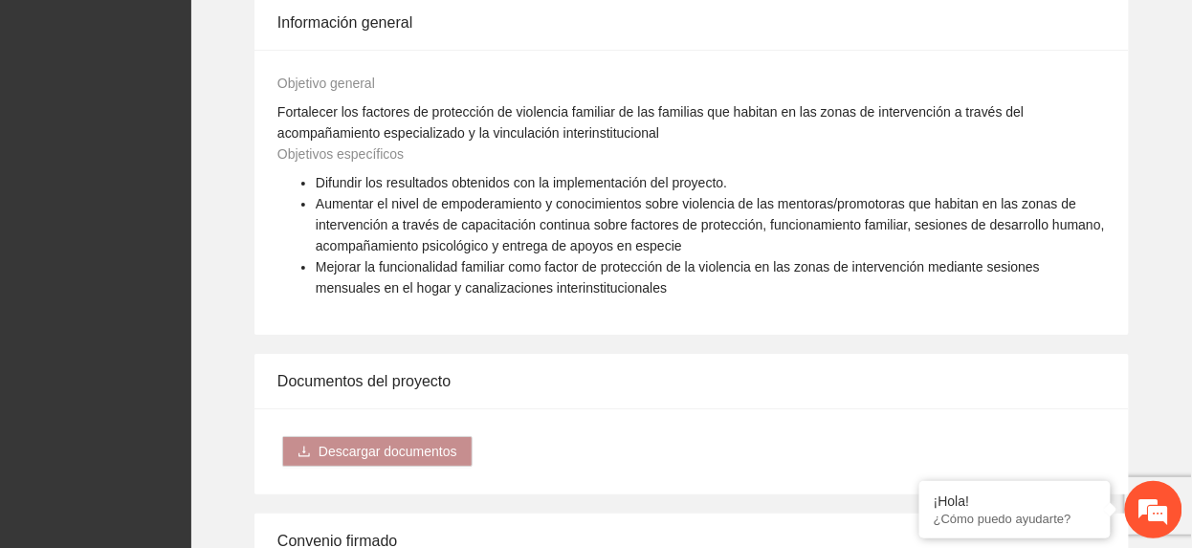
scroll to position [2167, 0]
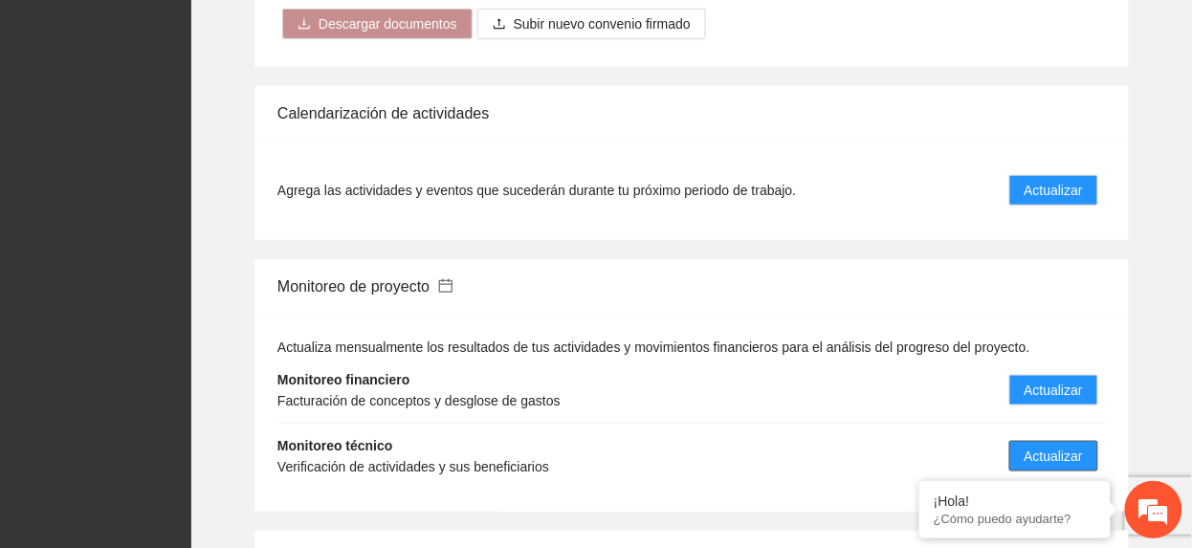
click at [1053, 441] on button "Actualizar" at bounding box center [1053, 456] width 89 height 31
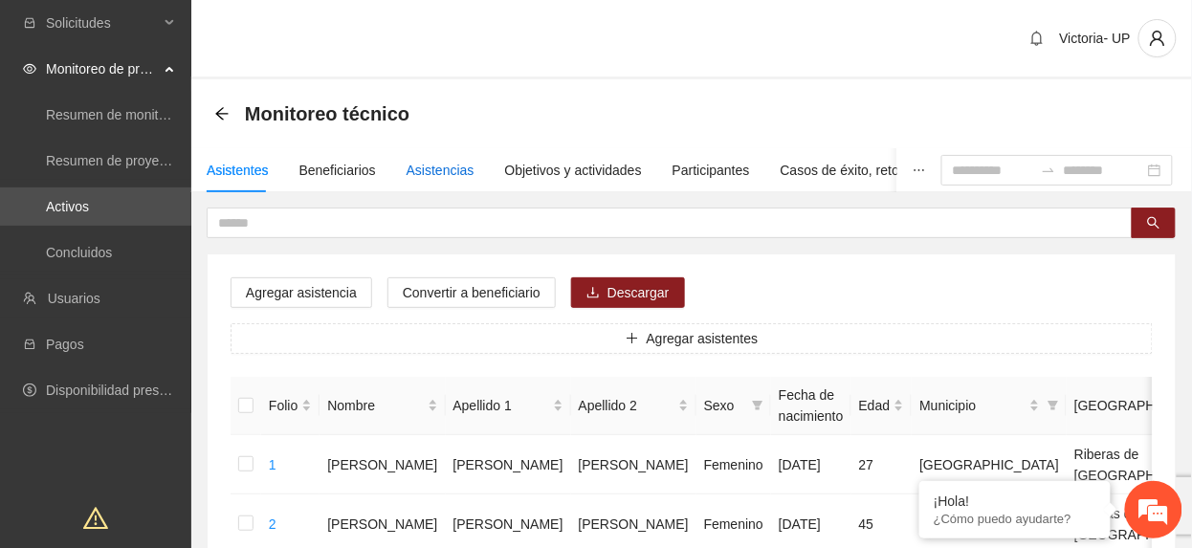
click at [437, 172] on div "Asistencias" at bounding box center [441, 170] width 68 height 21
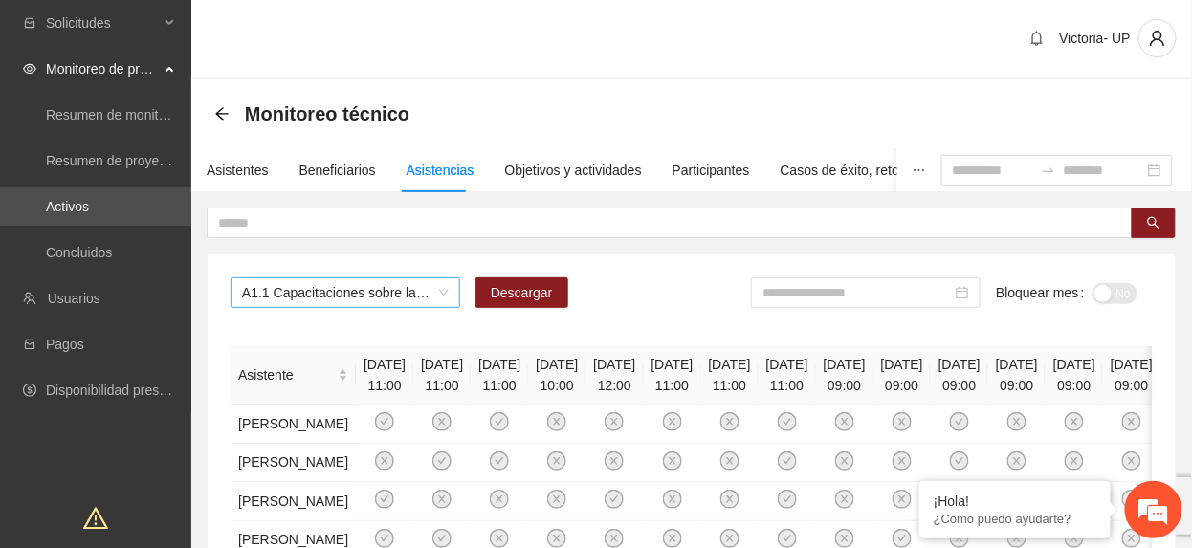
click at [353, 283] on span "A1.1 Capacitaciones sobre la metodología de funcionamiento familiar a promotora…" at bounding box center [345, 292] width 207 height 29
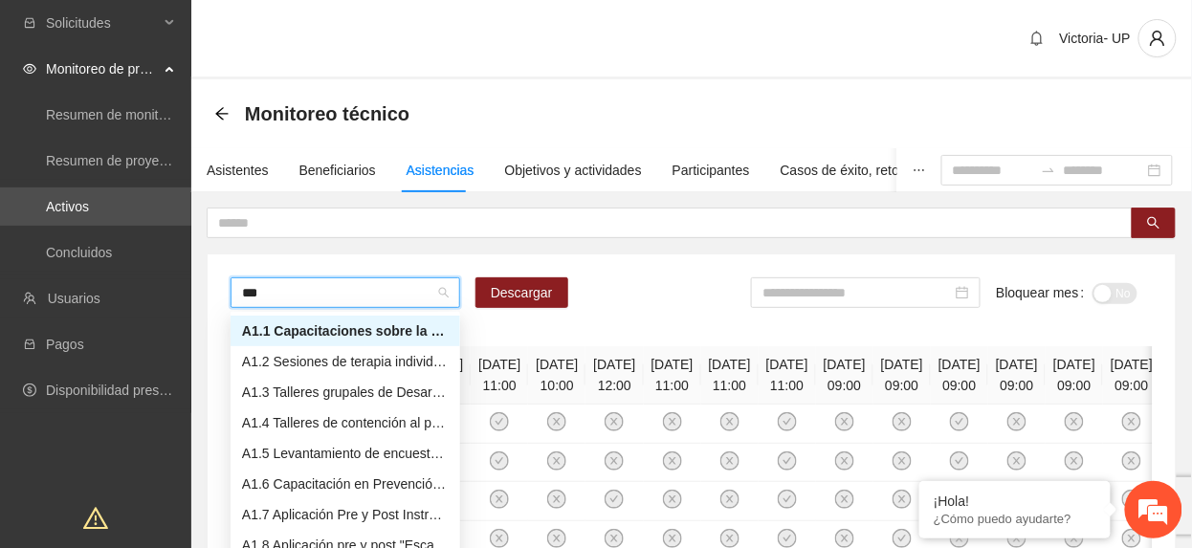
type input "****"
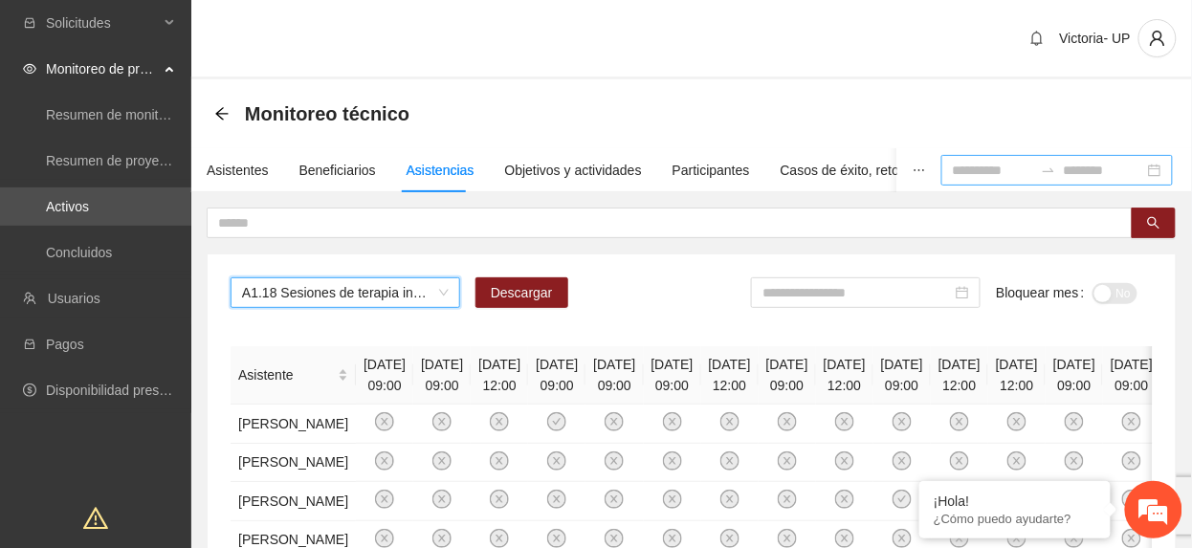
click at [992, 170] on input at bounding box center [993, 170] width 80 height 21
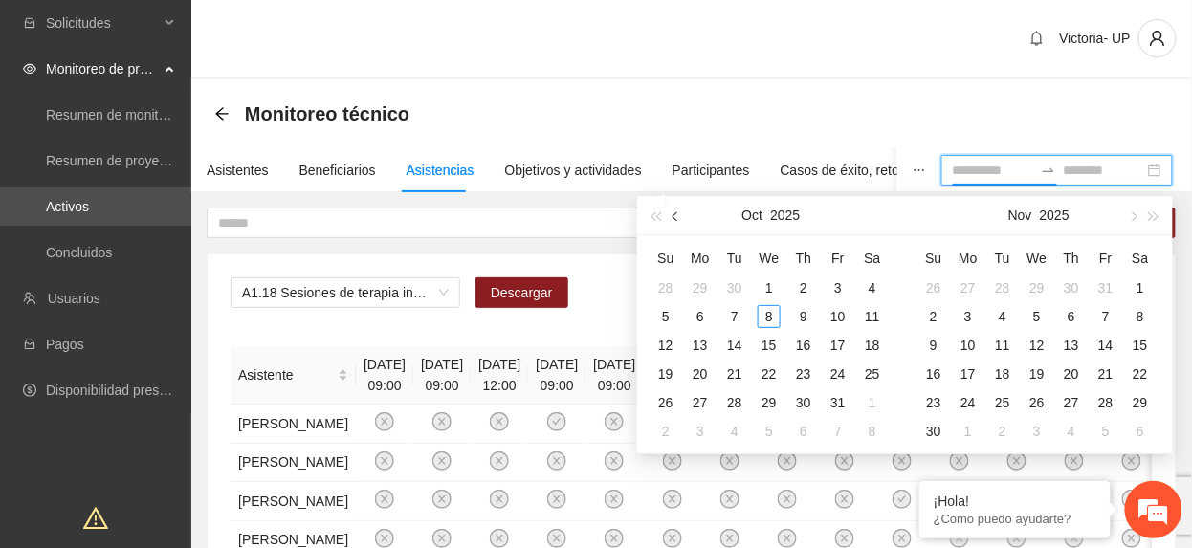
click at [673, 220] on button "button" at bounding box center [676, 215] width 21 height 38
click at [673, 222] on button "button" at bounding box center [676, 215] width 21 height 38
type input "**********"
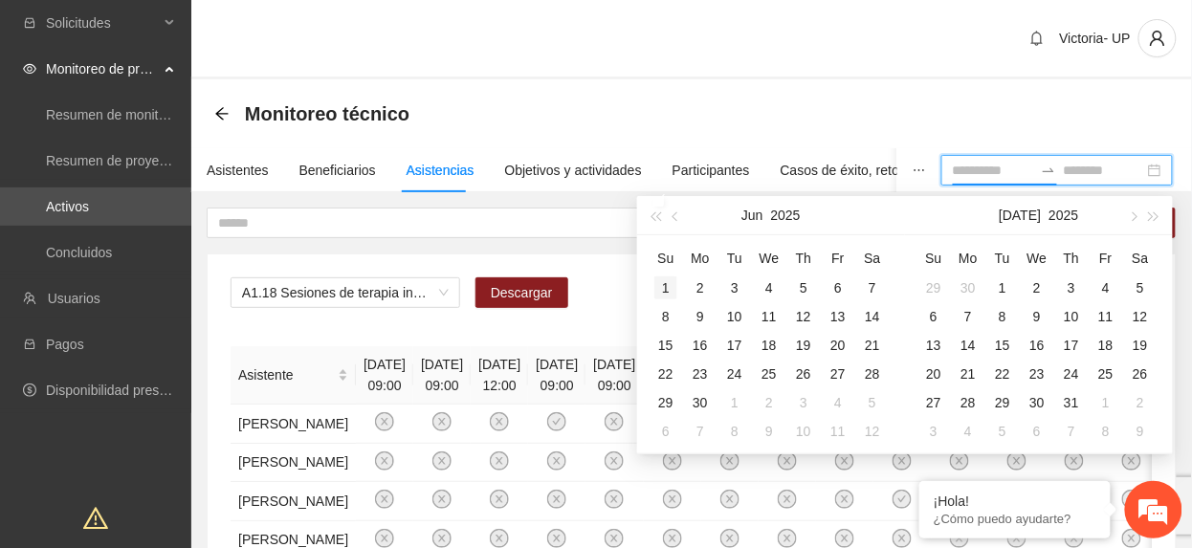
click at [673, 287] on div "1" at bounding box center [665, 287] width 23 height 23
click at [698, 407] on div "30" at bounding box center [700, 402] width 23 height 23
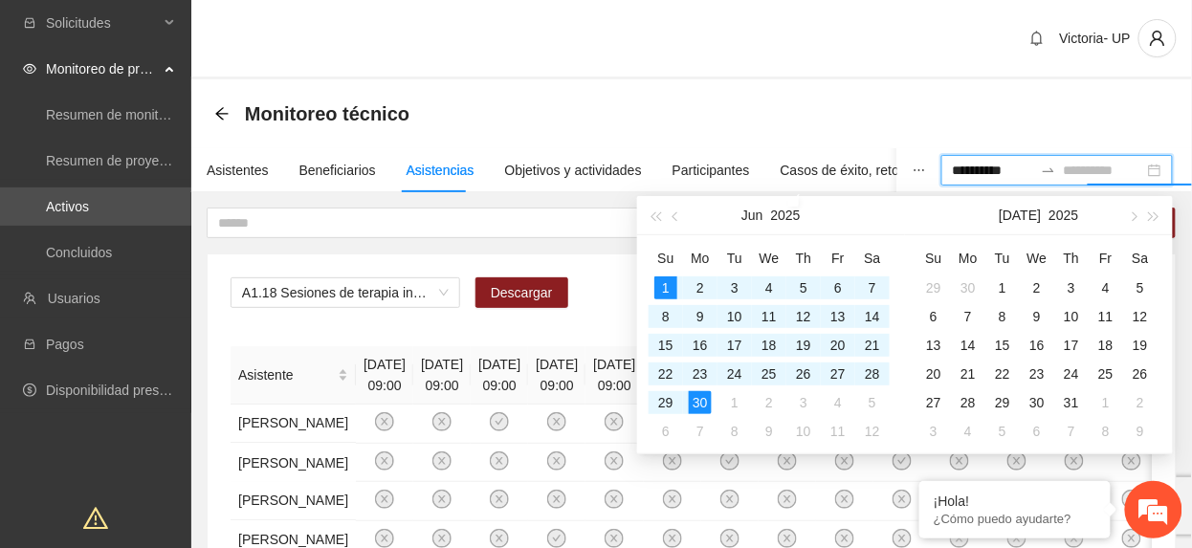
type input "**********"
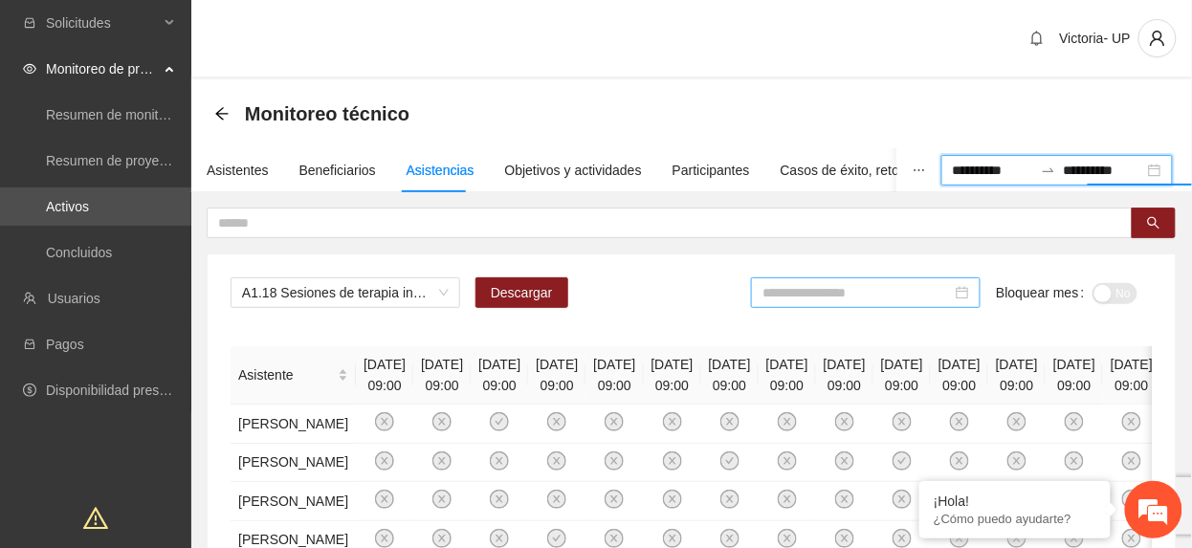
click at [885, 295] on input at bounding box center [856, 292] width 189 height 21
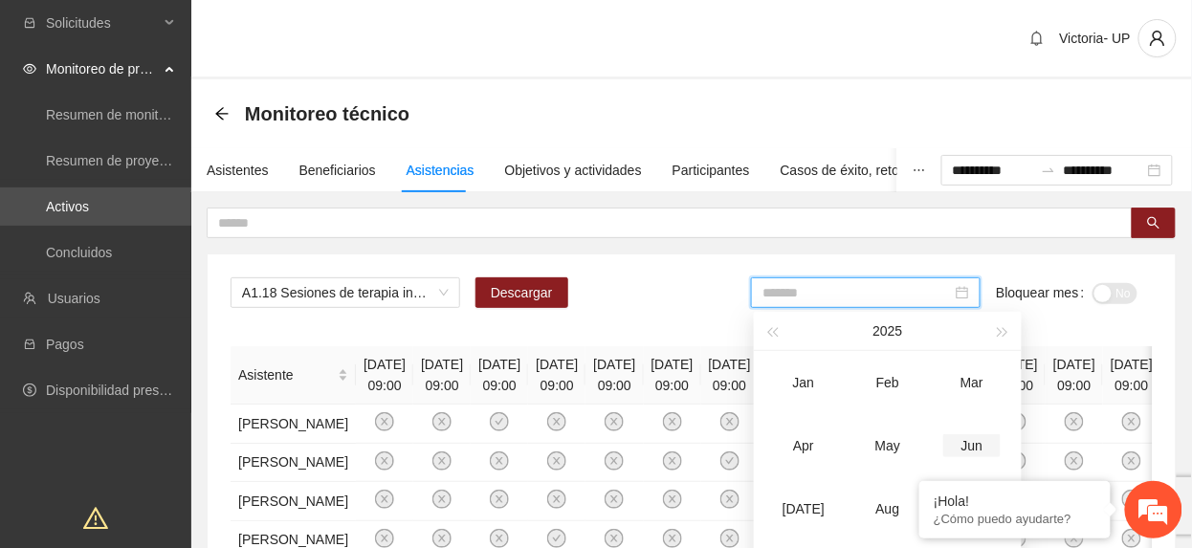
click at [951, 441] on div "Jun" at bounding box center [971, 445] width 57 height 23
type input "*******"
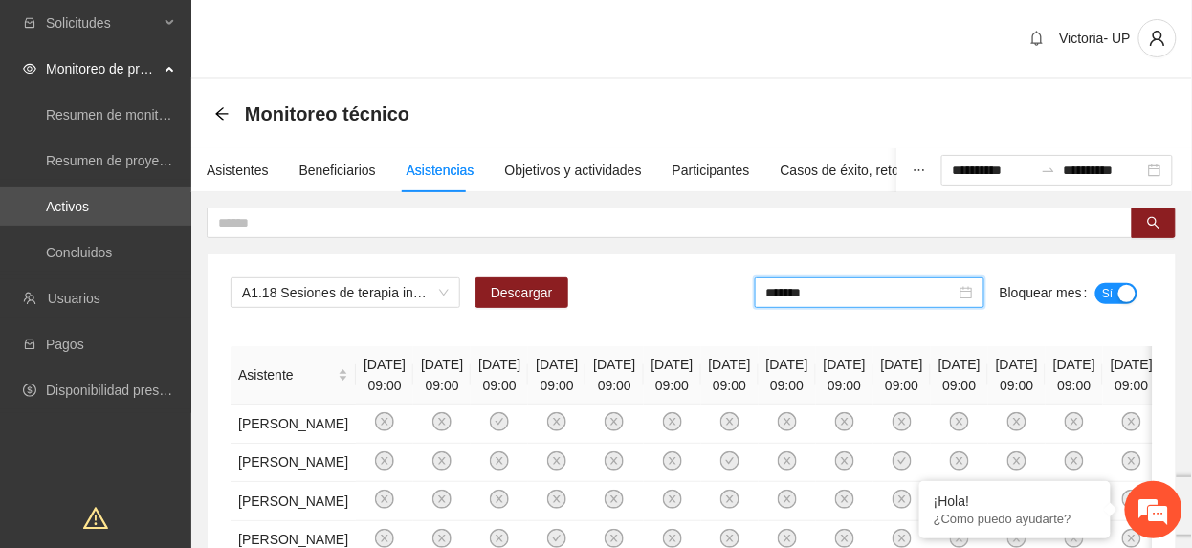
click at [1099, 291] on button "Sí" at bounding box center [1116, 293] width 42 height 21
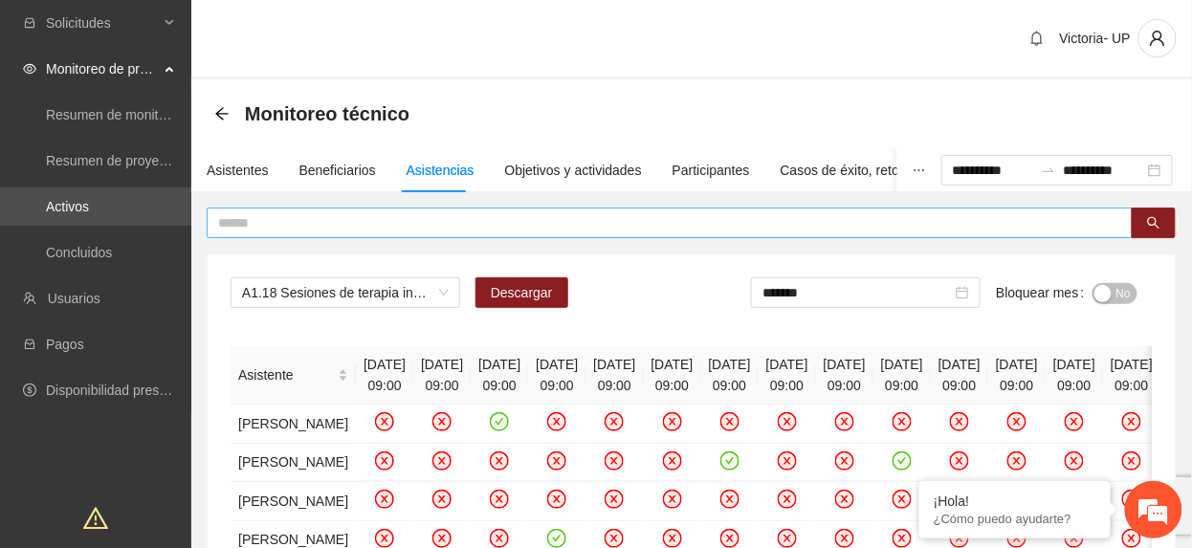
click at [448, 220] on input "text" at bounding box center [662, 222] width 888 height 21
click at [367, 219] on input "********" at bounding box center [662, 222] width 888 height 21
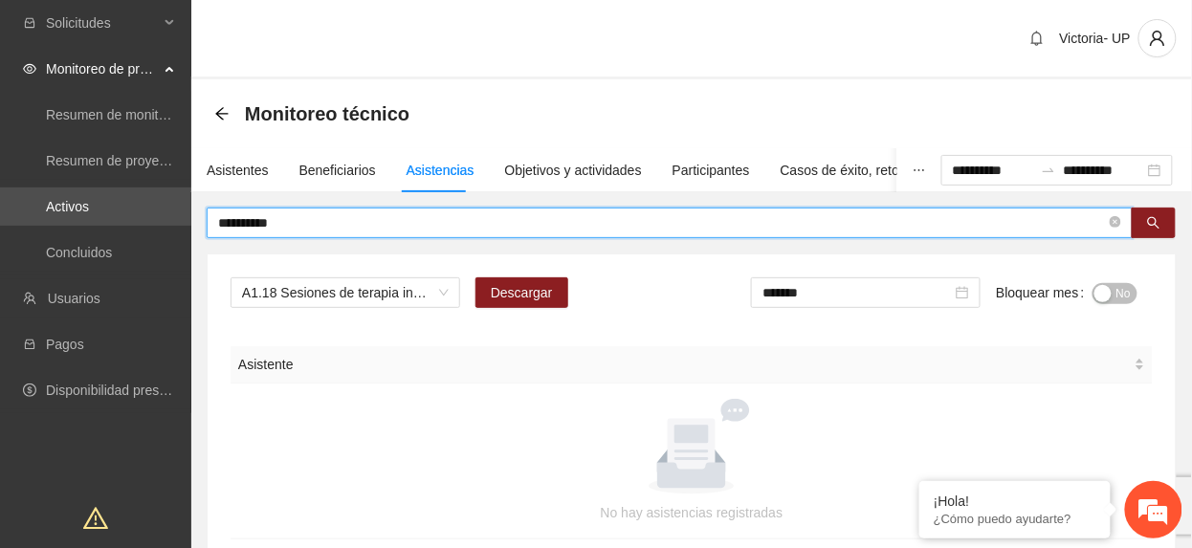
drag, startPoint x: 316, startPoint y: 230, endPoint x: 291, endPoint y: 227, distance: 25.0
click at [291, 227] on input "**********" at bounding box center [662, 222] width 888 height 21
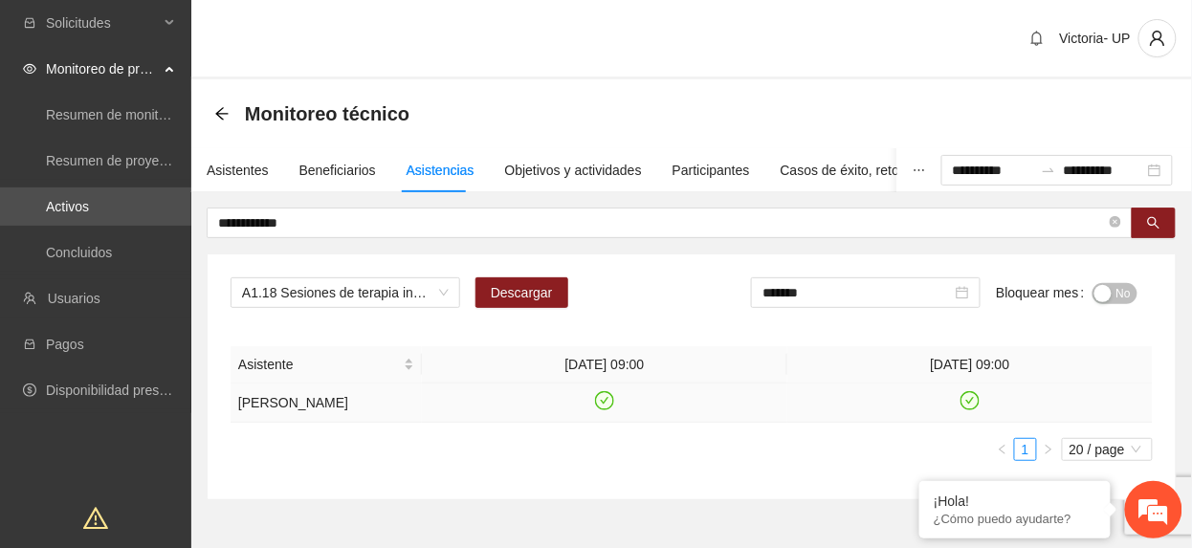
click at [606, 409] on icon "check-circle" at bounding box center [604, 400] width 19 height 19
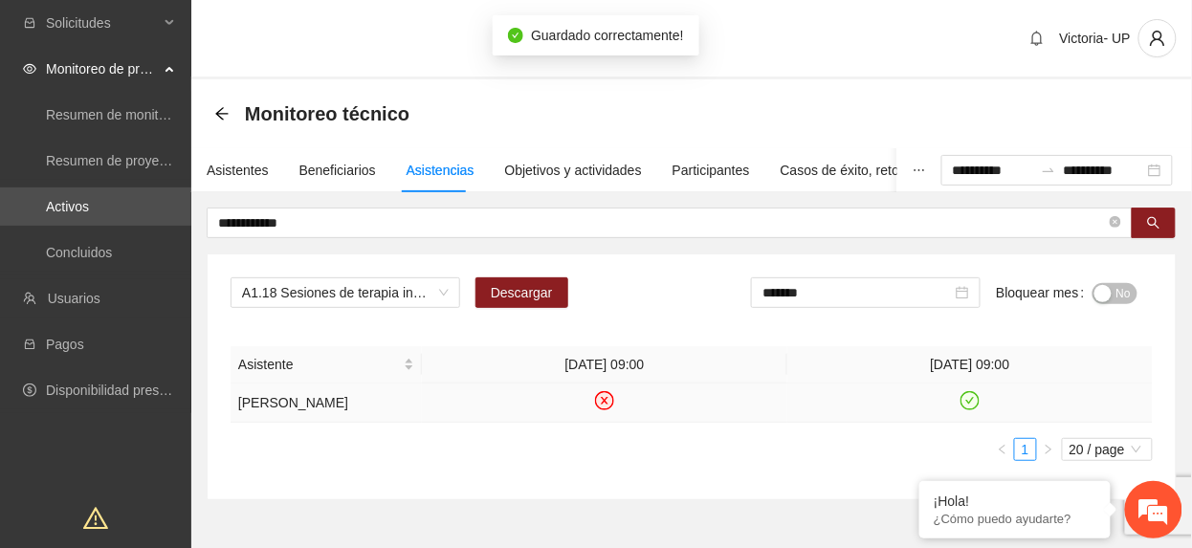
click at [966, 409] on icon "check-circle" at bounding box center [970, 401] width 16 height 16
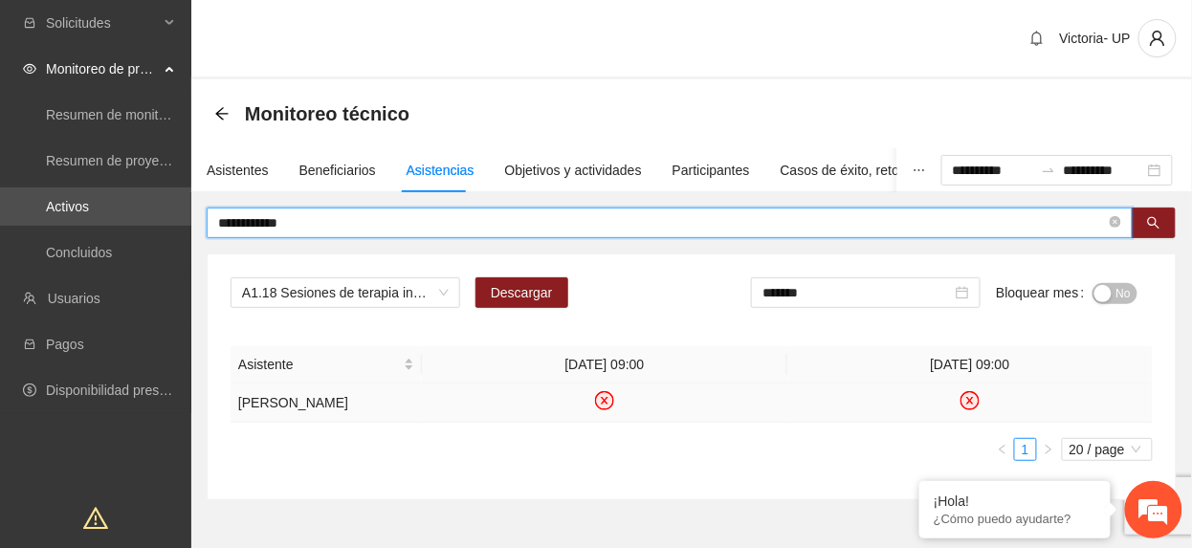
drag, startPoint x: 432, startPoint y: 215, endPoint x: -7, endPoint y: 227, distance: 439.2
click at [0, 227] on html "**********" at bounding box center [596, 274] width 1192 height 548
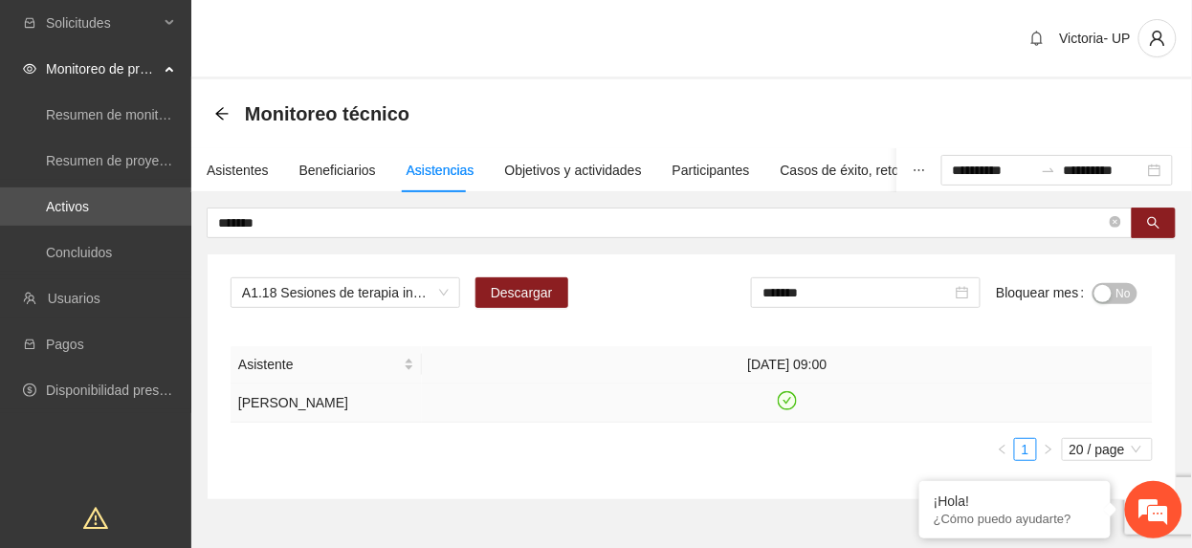
click at [792, 409] on icon "check-circle" at bounding box center [788, 401] width 16 height 16
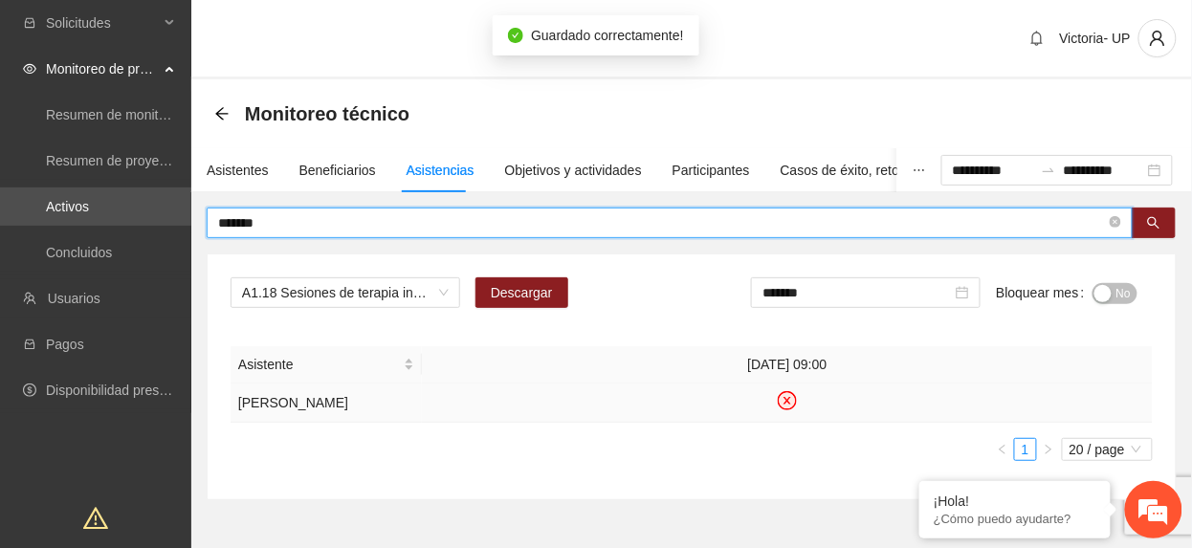
drag, startPoint x: 292, startPoint y: 223, endPoint x: -7, endPoint y: 250, distance: 299.6
click at [0, 250] on html "**********" at bounding box center [596, 274] width 1192 height 548
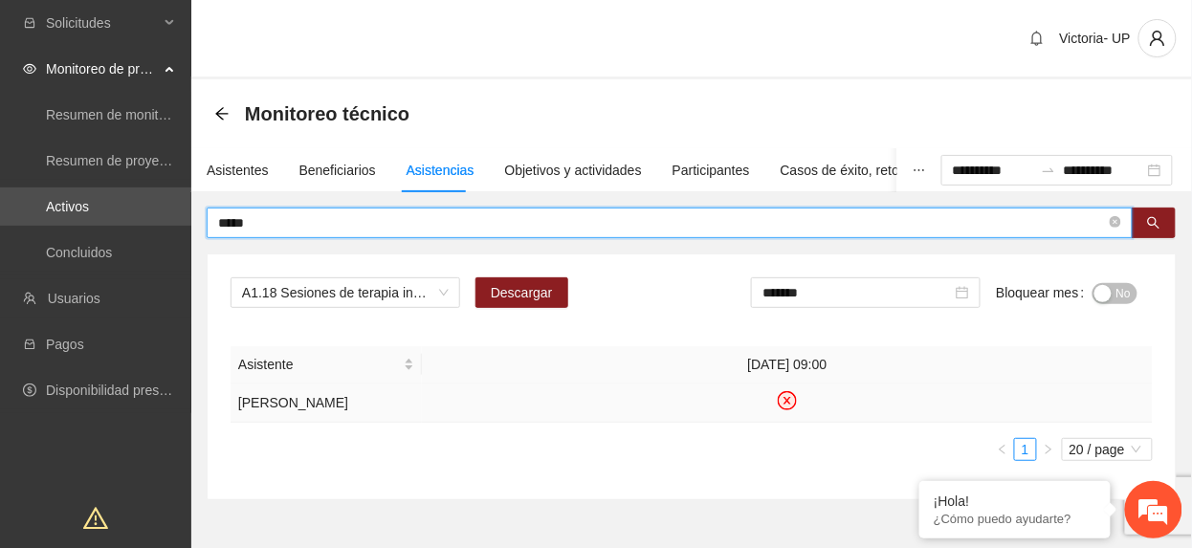
type input "*****"
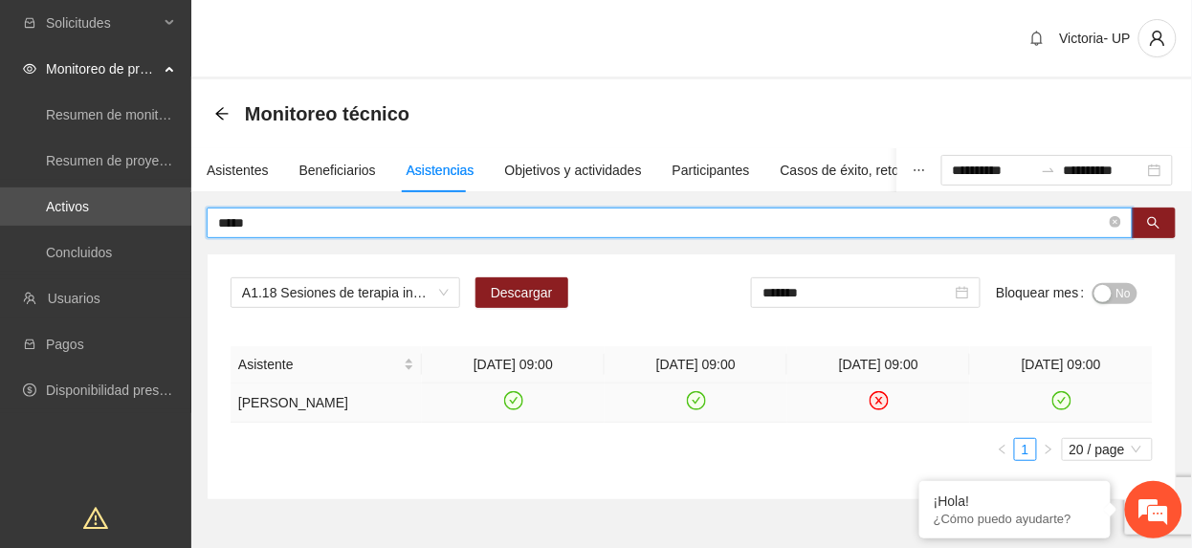
click at [513, 402] on icon "check-circle" at bounding box center [513, 401] width 16 height 16
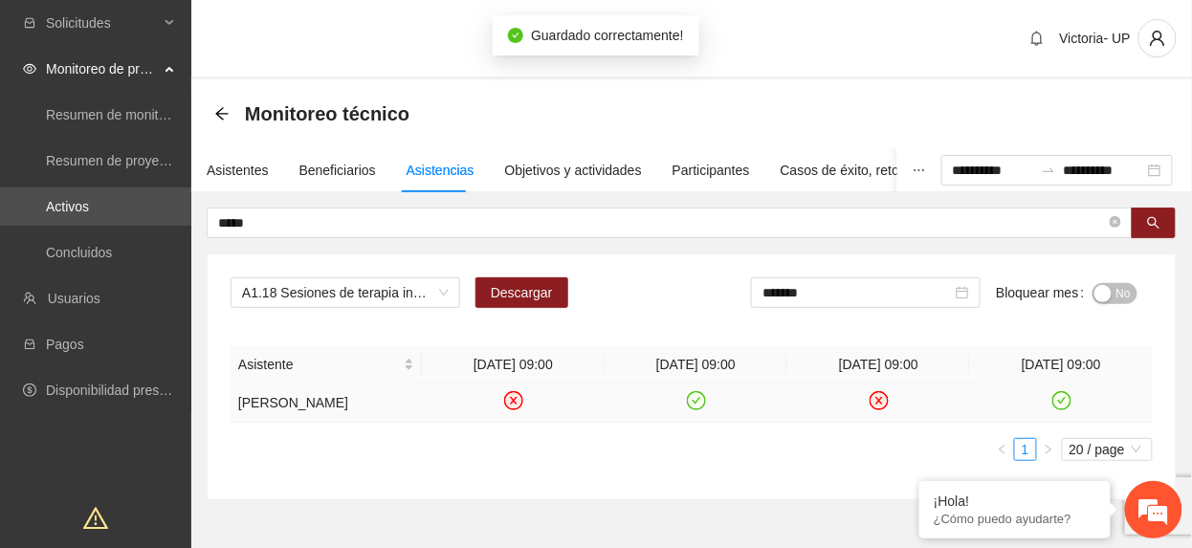
click at [692, 398] on icon "check-circle" at bounding box center [696, 401] width 16 height 16
click at [1064, 407] on icon "check-circle" at bounding box center [1061, 401] width 16 height 16
click at [1121, 300] on span "No" at bounding box center [1123, 293] width 14 height 21
click at [956, 281] on div "*******" at bounding box center [870, 292] width 230 height 31
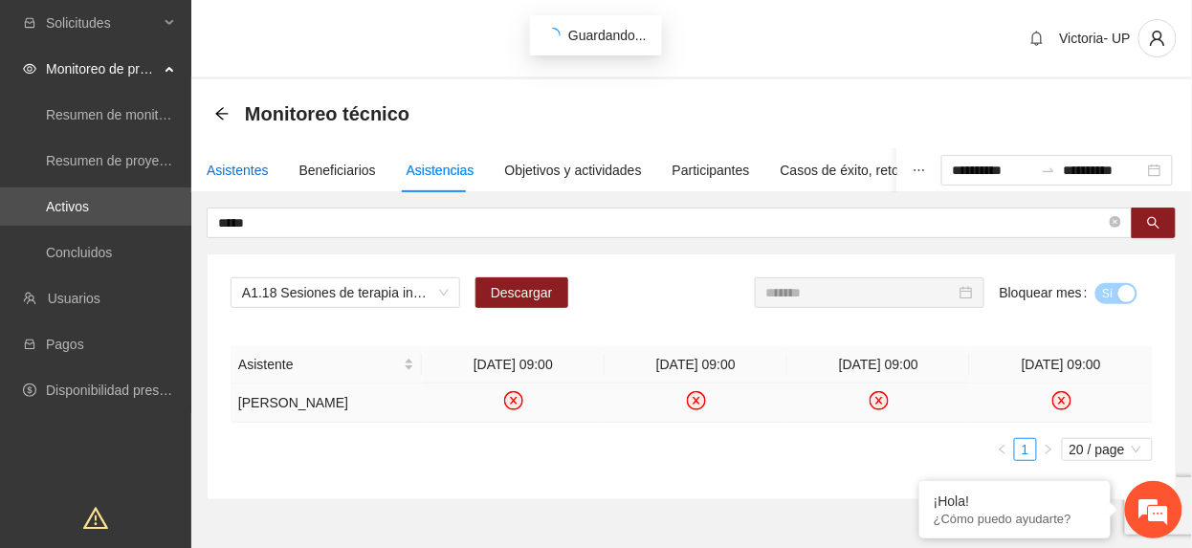
click at [227, 170] on div "Asistentes" at bounding box center [238, 170] width 62 height 21
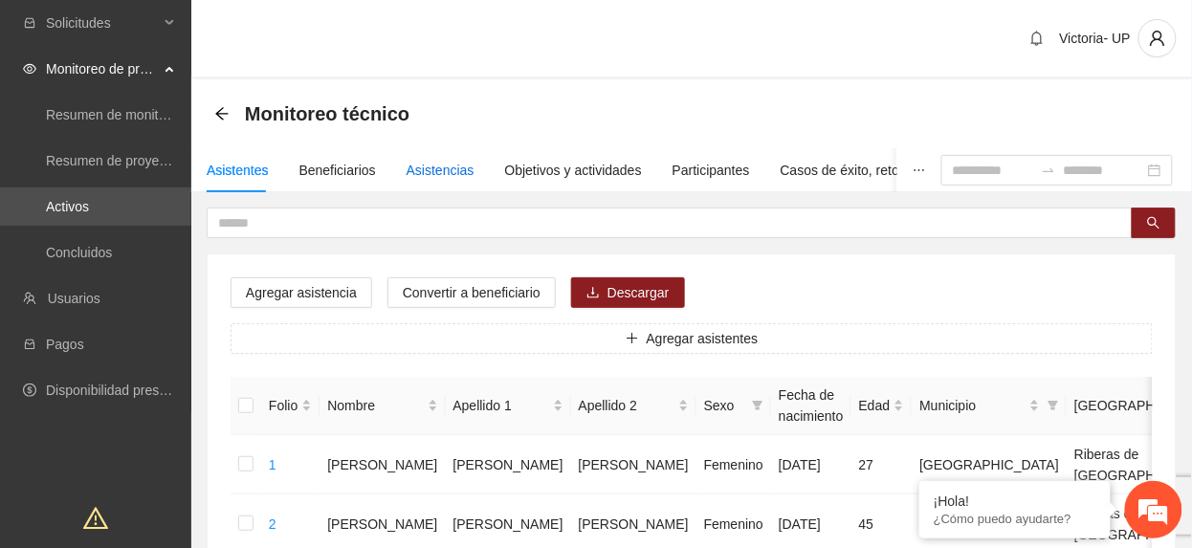
click at [441, 160] on div "Asistencias" at bounding box center [441, 170] width 68 height 21
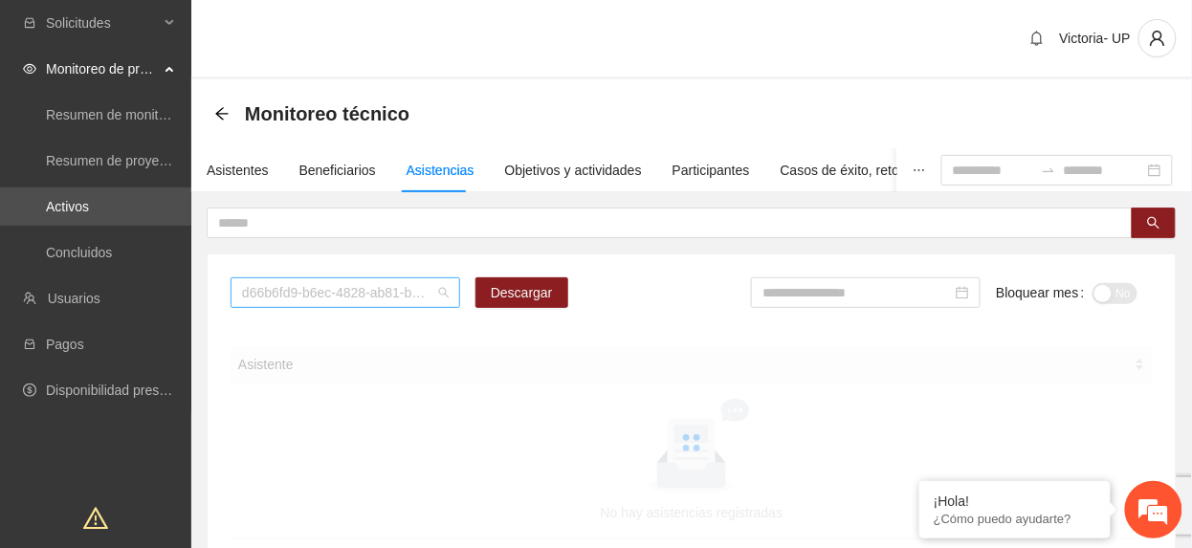
click at [392, 288] on span "d66b6fd9-b6ec-4828-ab81-b45f232f7914" at bounding box center [345, 292] width 207 height 29
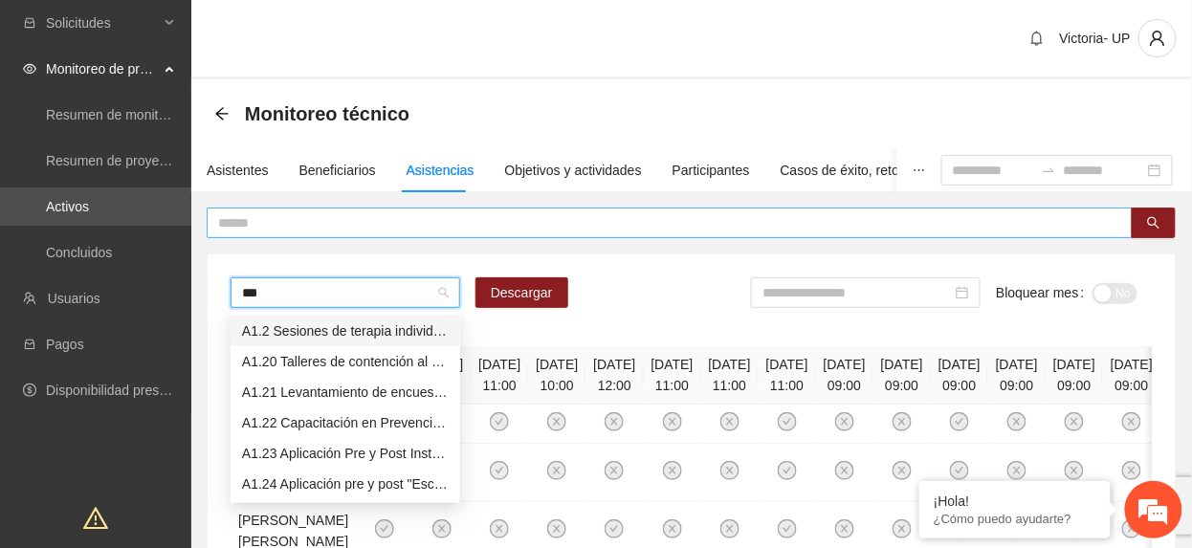
type input "****"
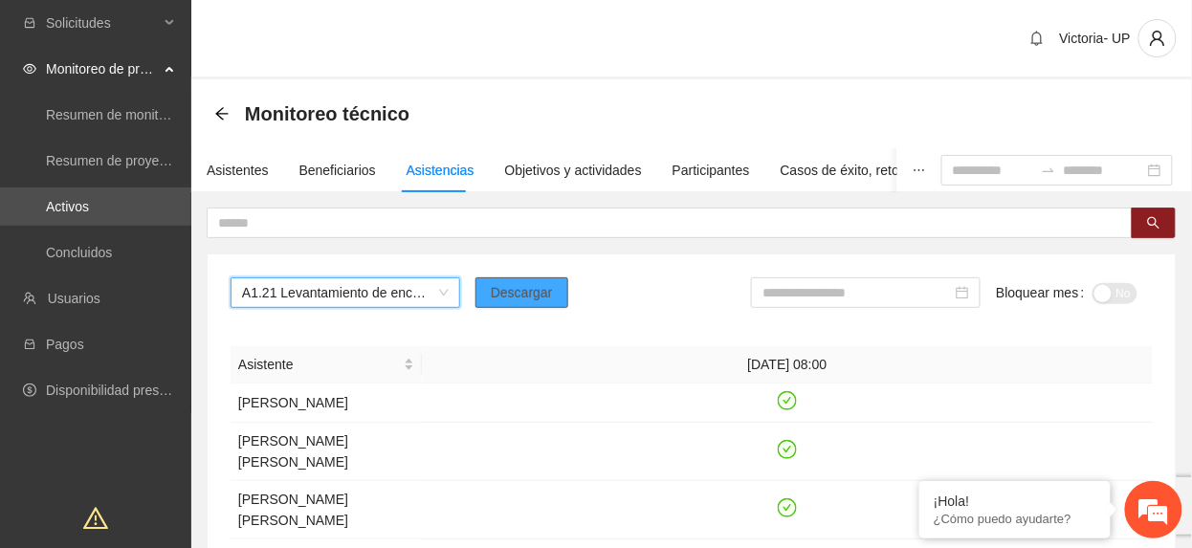
click at [534, 297] on span "Descargar" at bounding box center [522, 292] width 62 height 21
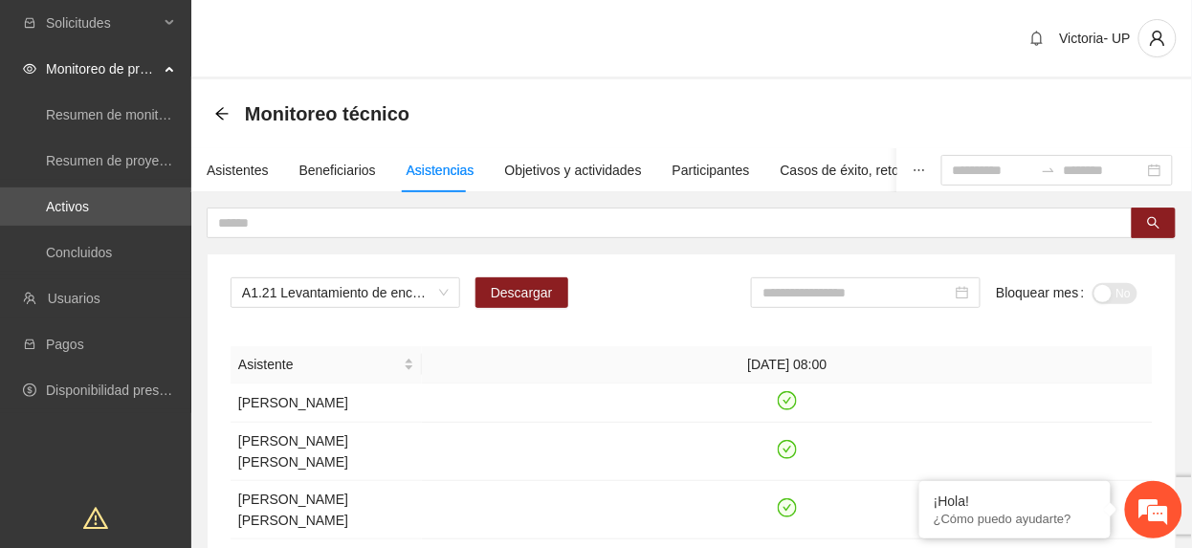
click at [857, 295] on input at bounding box center [856, 292] width 189 height 21
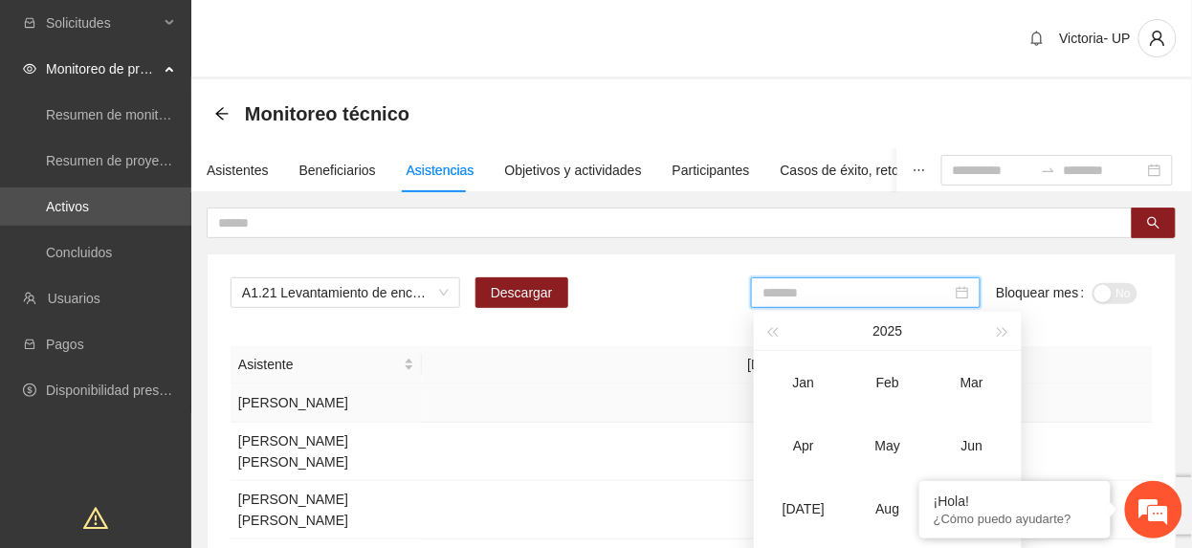
drag, startPoint x: 803, startPoint y: 503, endPoint x: 970, endPoint y: 419, distance: 186.5
click at [802, 503] on div "[DATE]" at bounding box center [803, 508] width 57 height 23
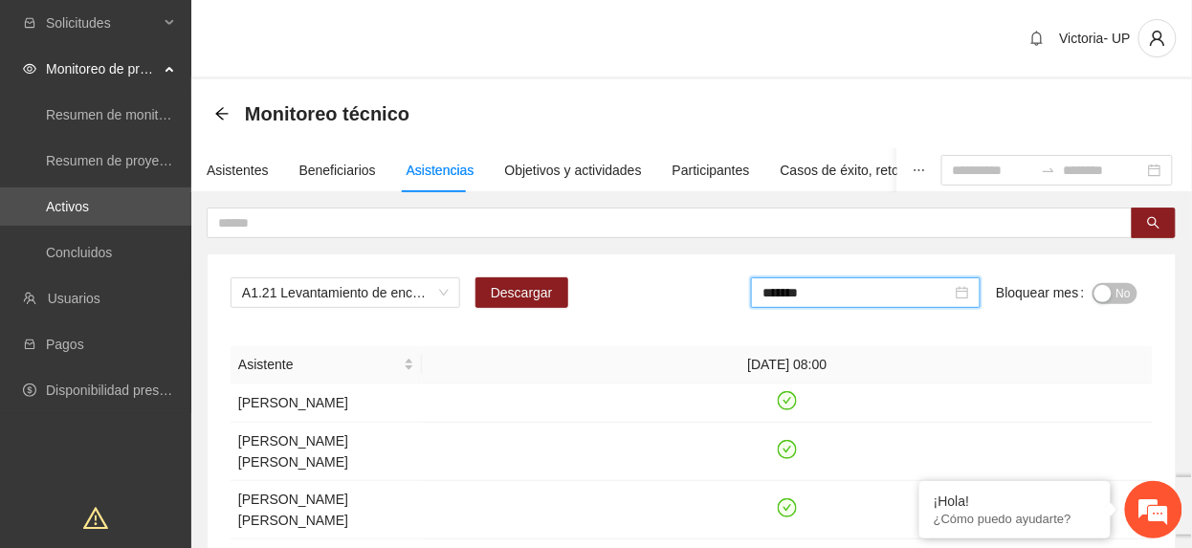
drag, startPoint x: 1130, startPoint y: 285, endPoint x: 1102, endPoint y: 289, distance: 28.0
click at [1129, 285] on span "No" at bounding box center [1123, 293] width 14 height 21
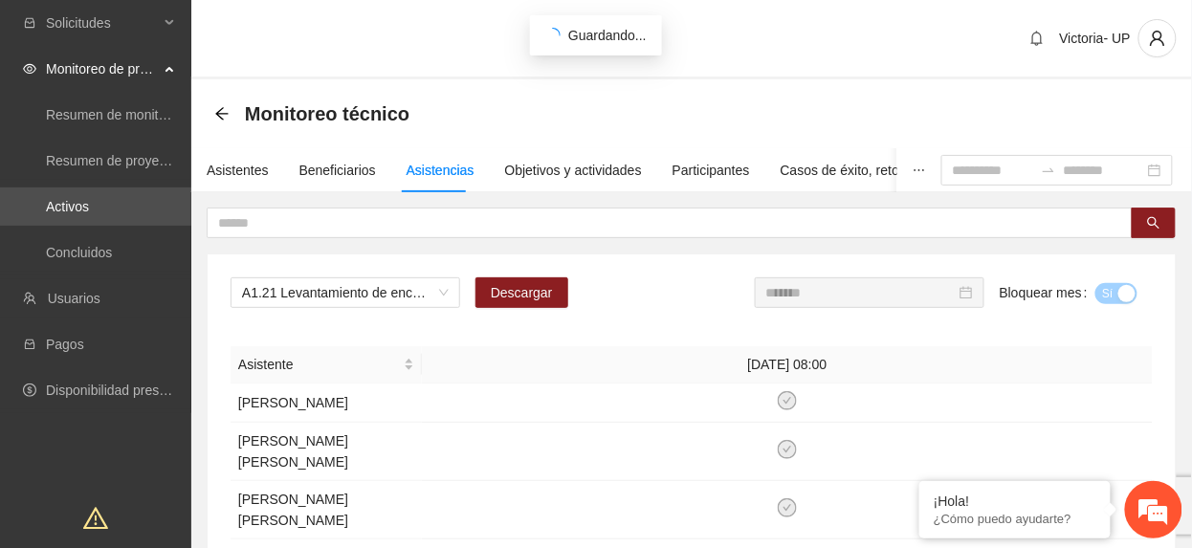
click at [839, 293] on input "*******" at bounding box center [860, 292] width 189 height 21
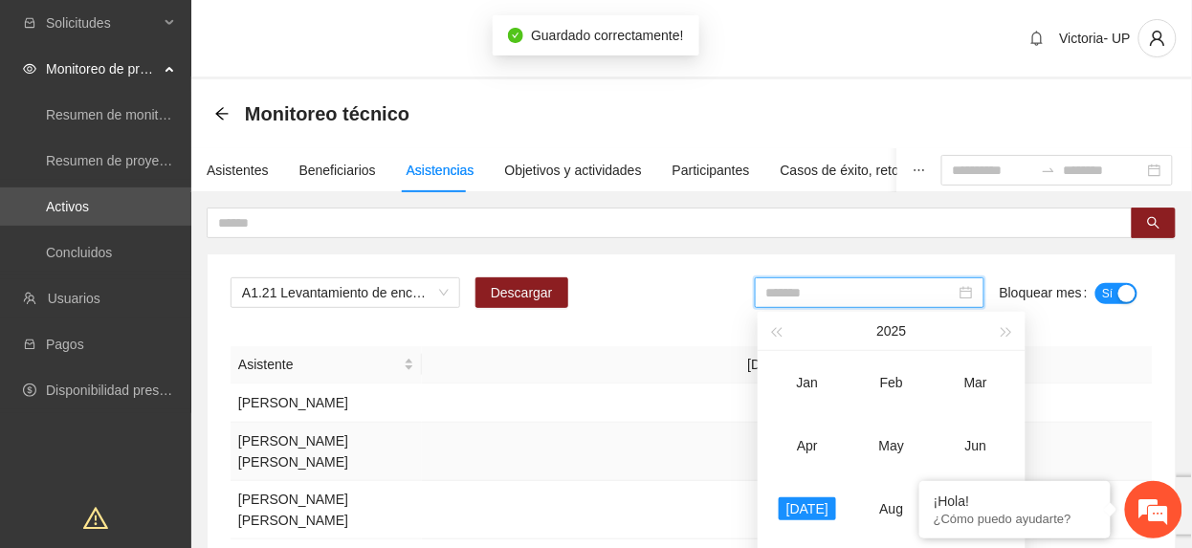
drag, startPoint x: 964, startPoint y: 461, endPoint x: 977, endPoint y: 453, distance: 14.6
click at [965, 461] on td "Jun" at bounding box center [976, 445] width 84 height 63
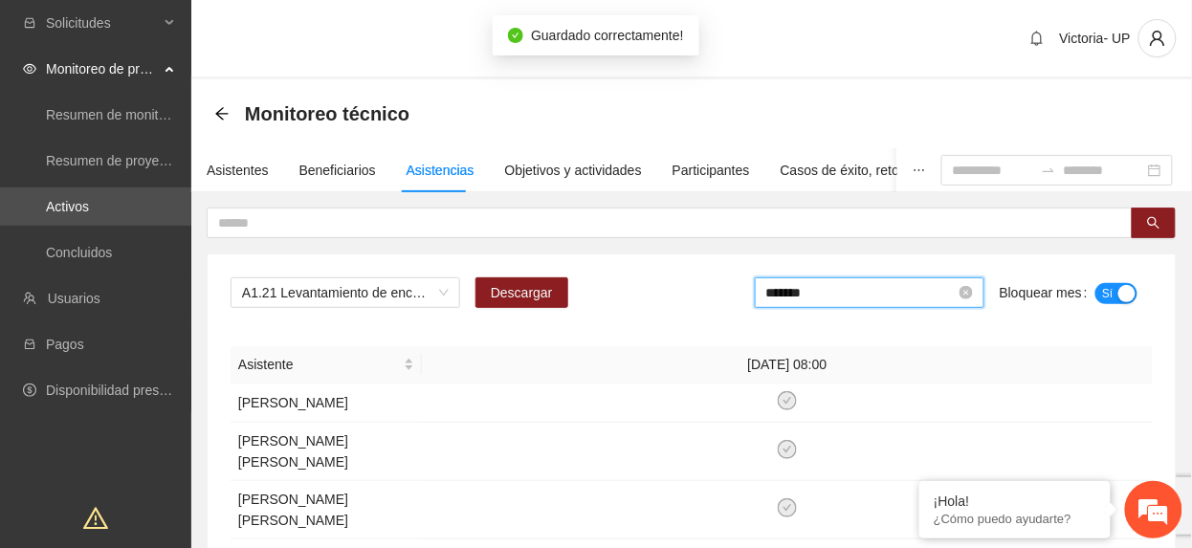
click at [882, 300] on input "*******" at bounding box center [860, 292] width 189 height 21
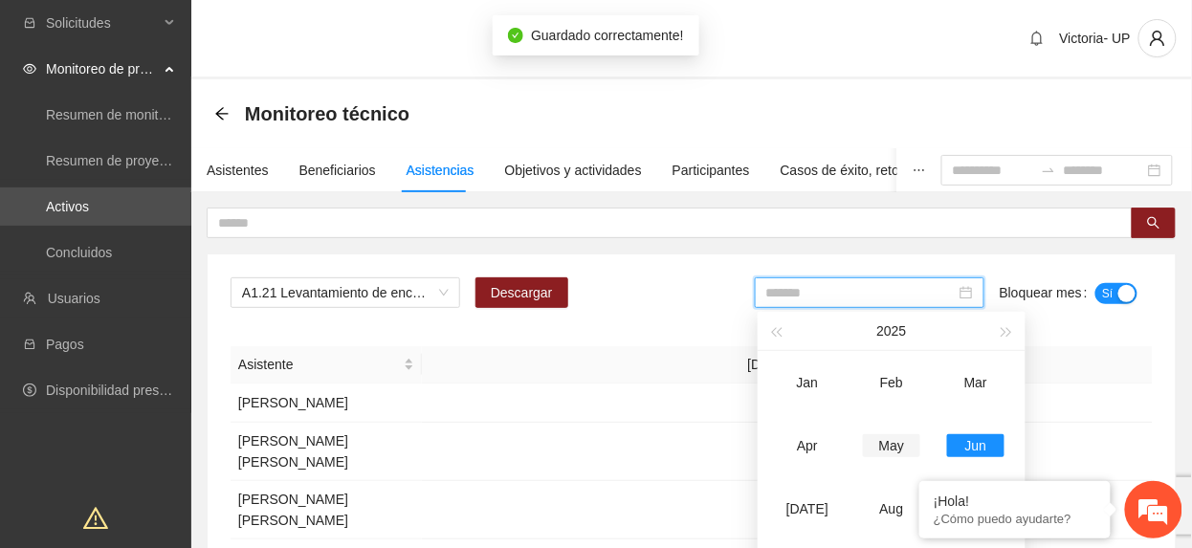
click at [872, 451] on div "May" at bounding box center [891, 445] width 57 height 23
type input "*******"
